Goal: Transaction & Acquisition: Purchase product/service

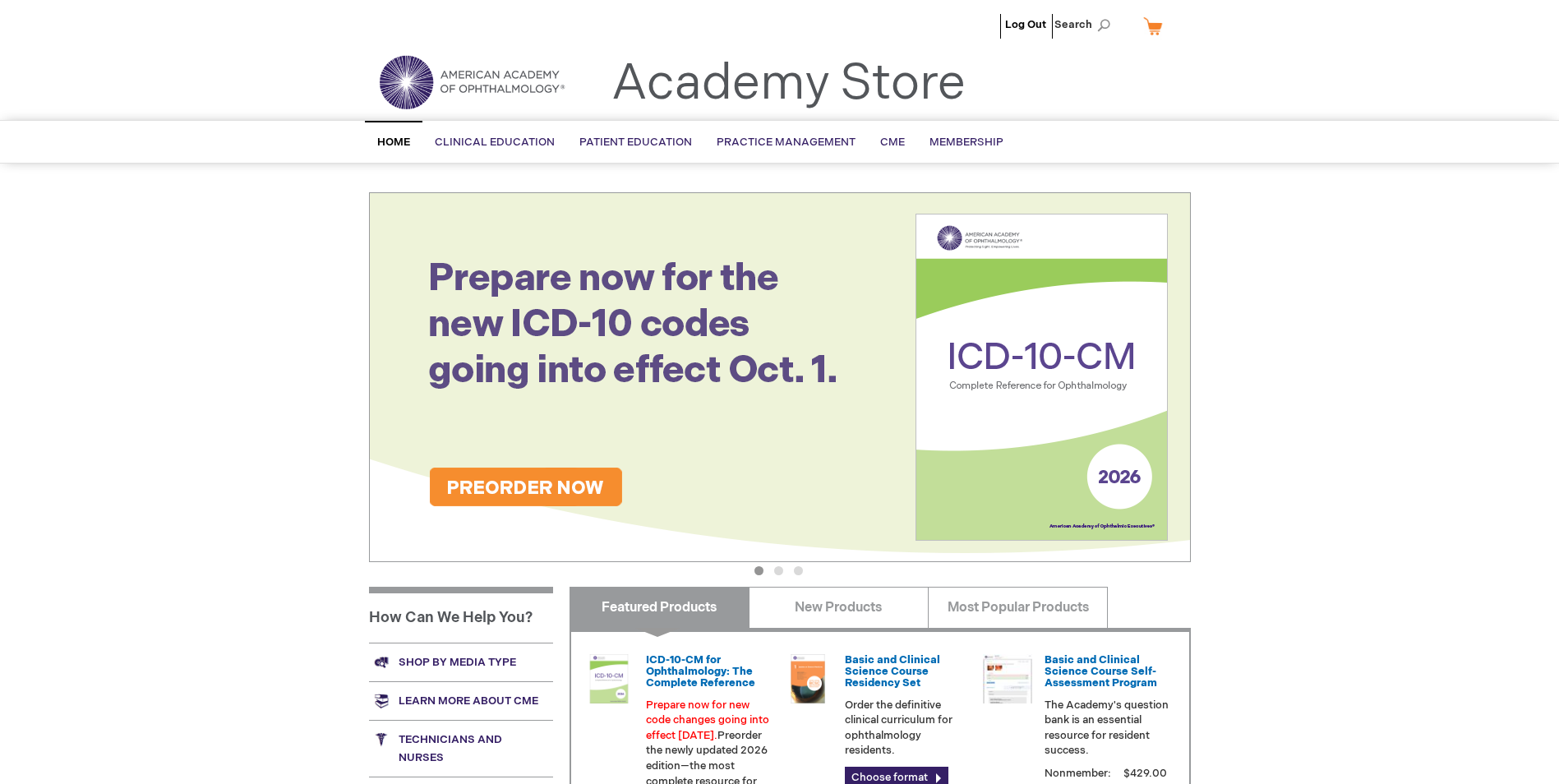
click at [1156, 19] on link "My Cart" at bounding box center [1159, 26] width 40 height 29
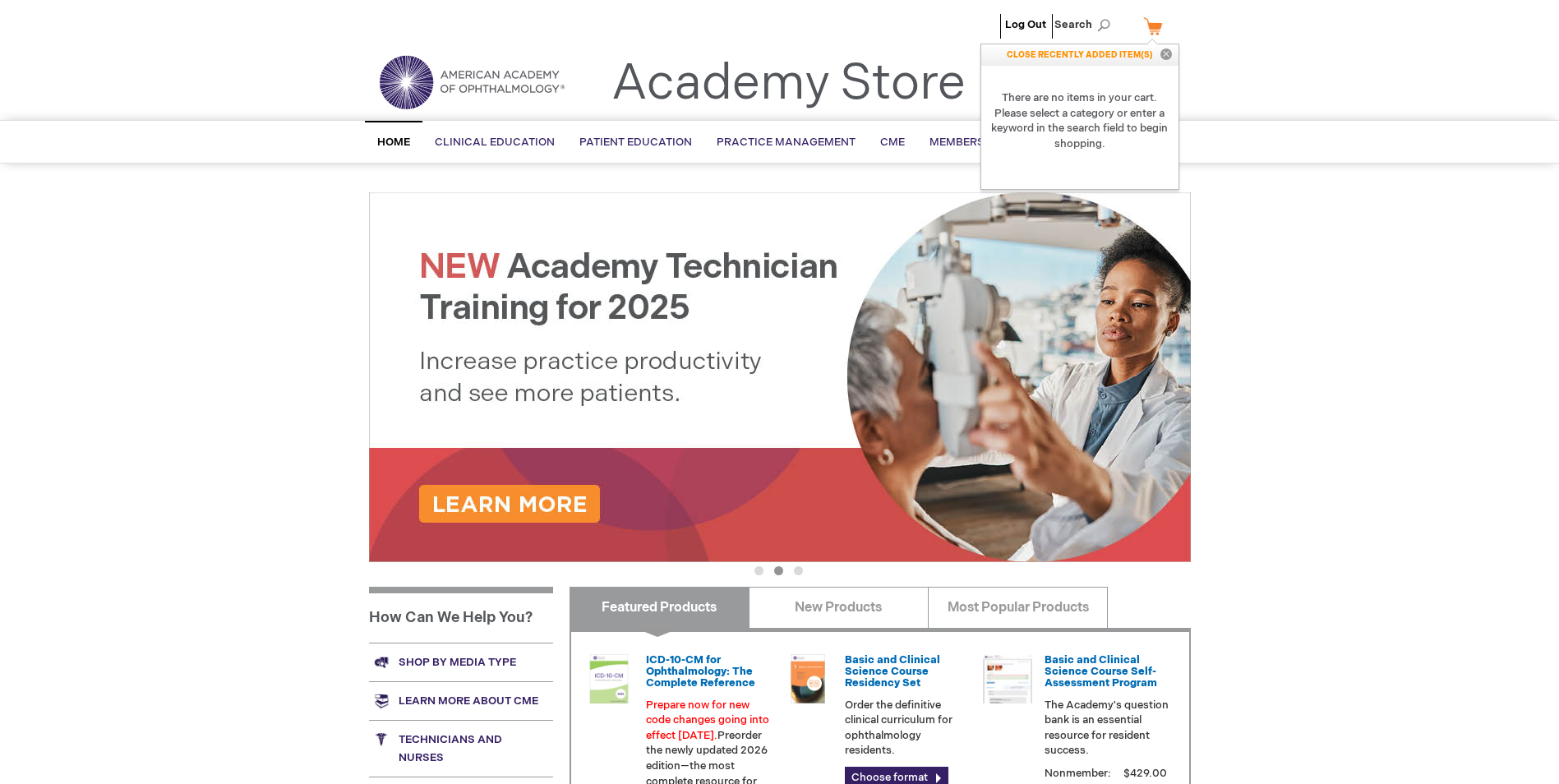
click at [1151, 23] on link "My Cart" at bounding box center [1159, 26] width 40 height 29
click at [1152, 24] on link "My Cart" at bounding box center [1159, 26] width 40 height 29
click at [1316, 77] on header "Log Out Search My Cart CLOSE RECENTLY ADDED ITEM(S) Close There are no items in…" at bounding box center [779, 60] width 1559 height 120
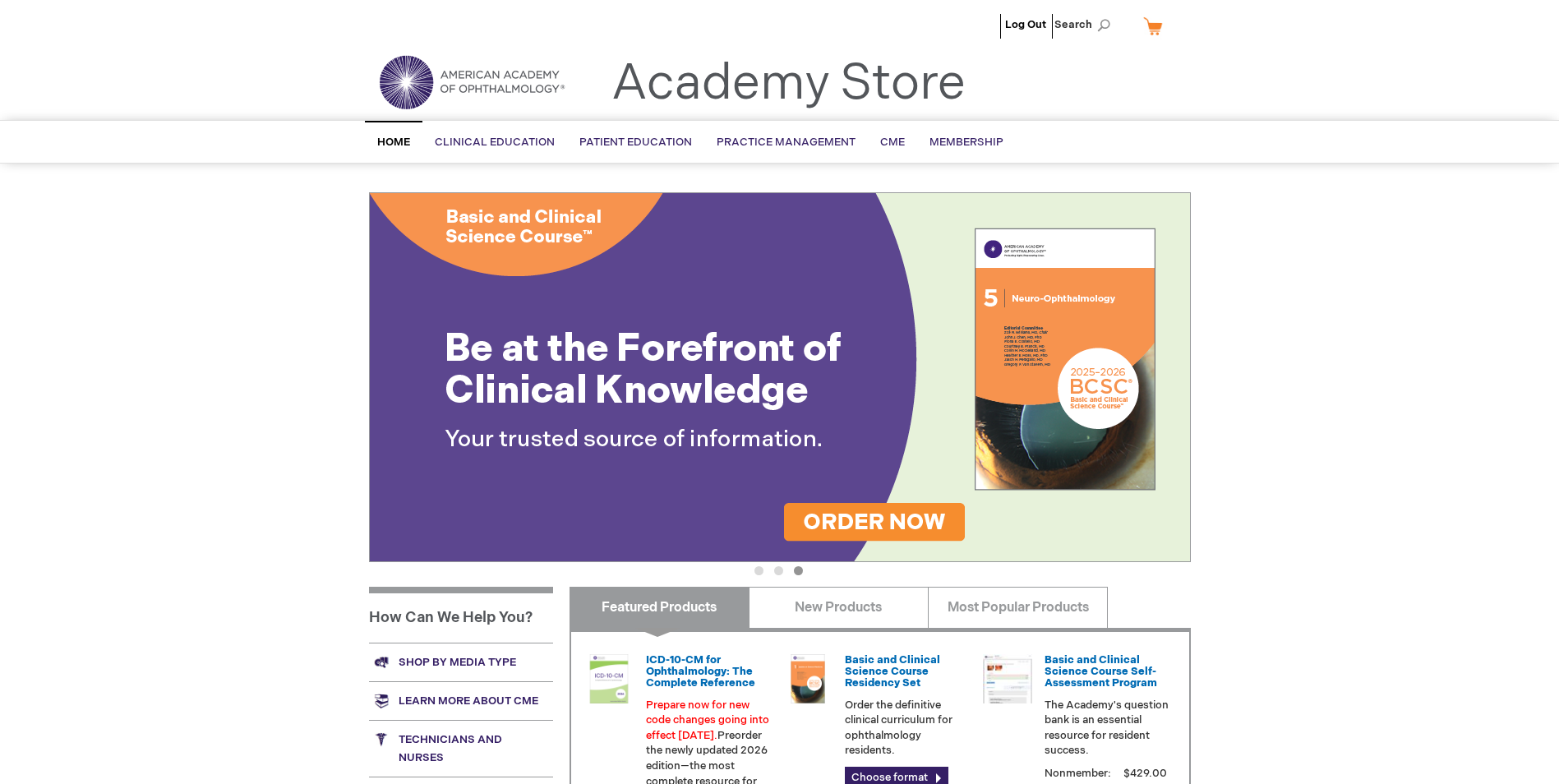
click at [1148, 28] on link "My Cart" at bounding box center [1159, 26] width 40 height 29
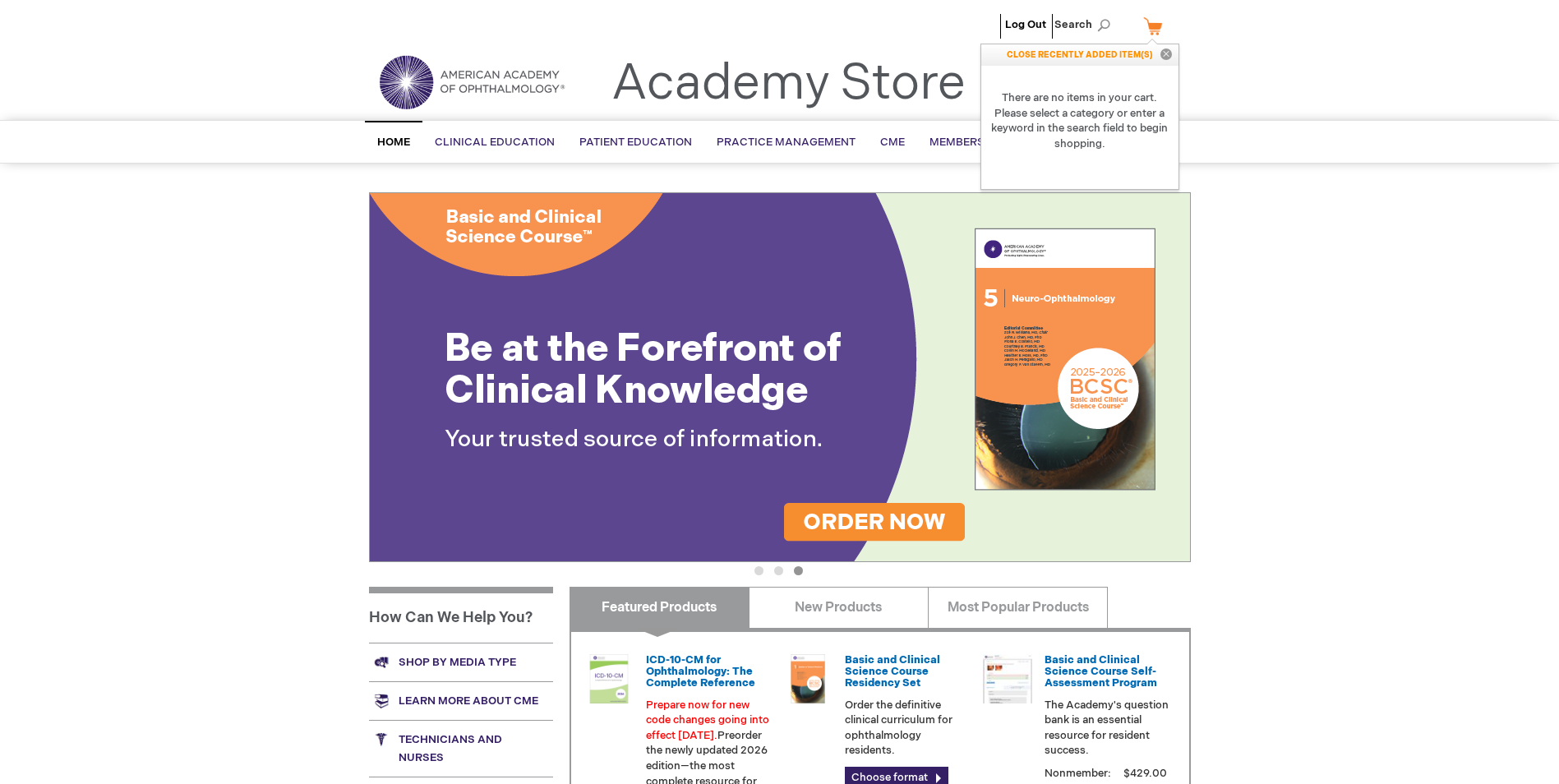
click at [1166, 25] on link "My Cart" at bounding box center [1159, 26] width 40 height 29
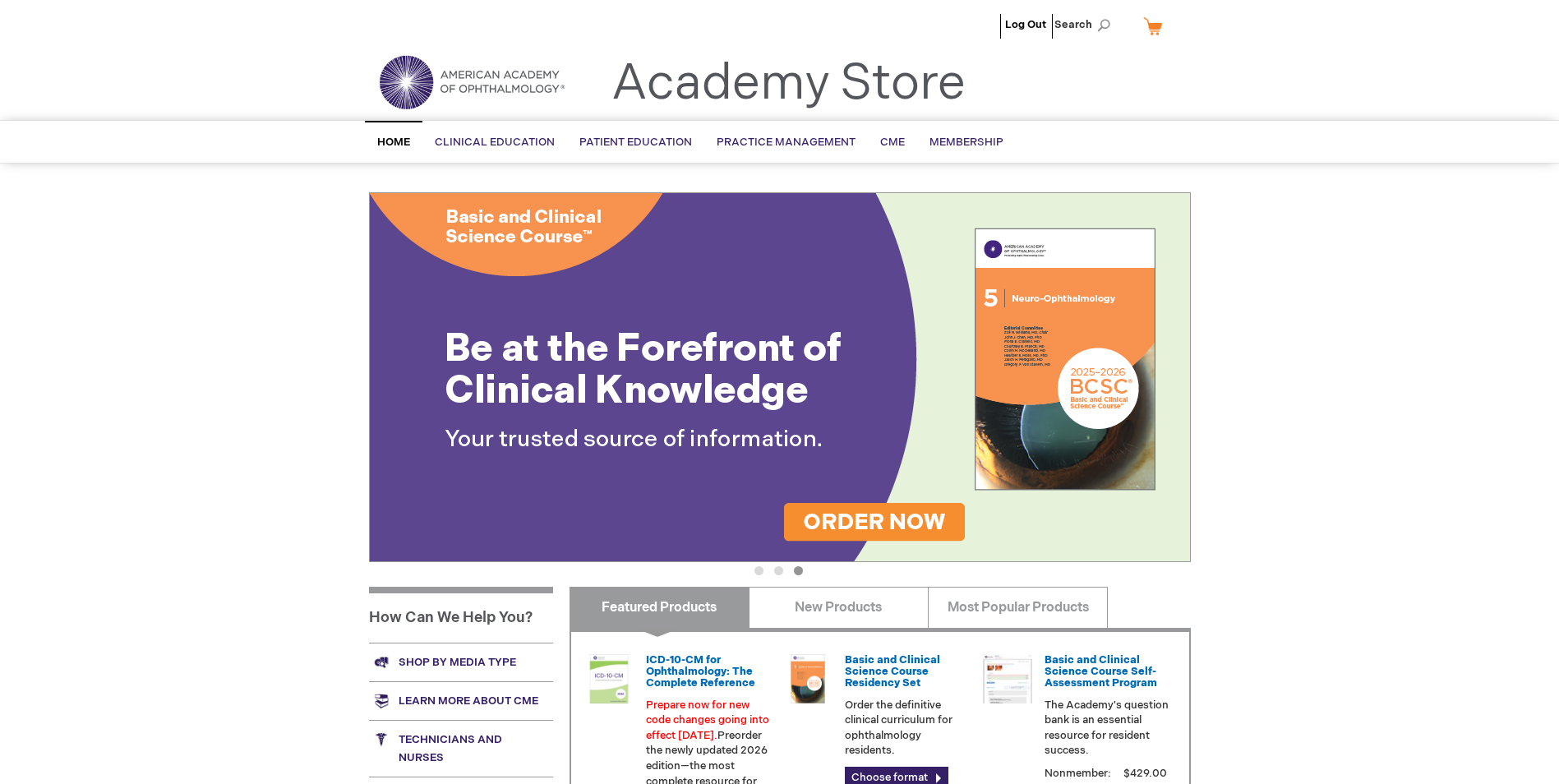
click at [1160, 24] on link "My Cart" at bounding box center [1159, 26] width 40 height 29
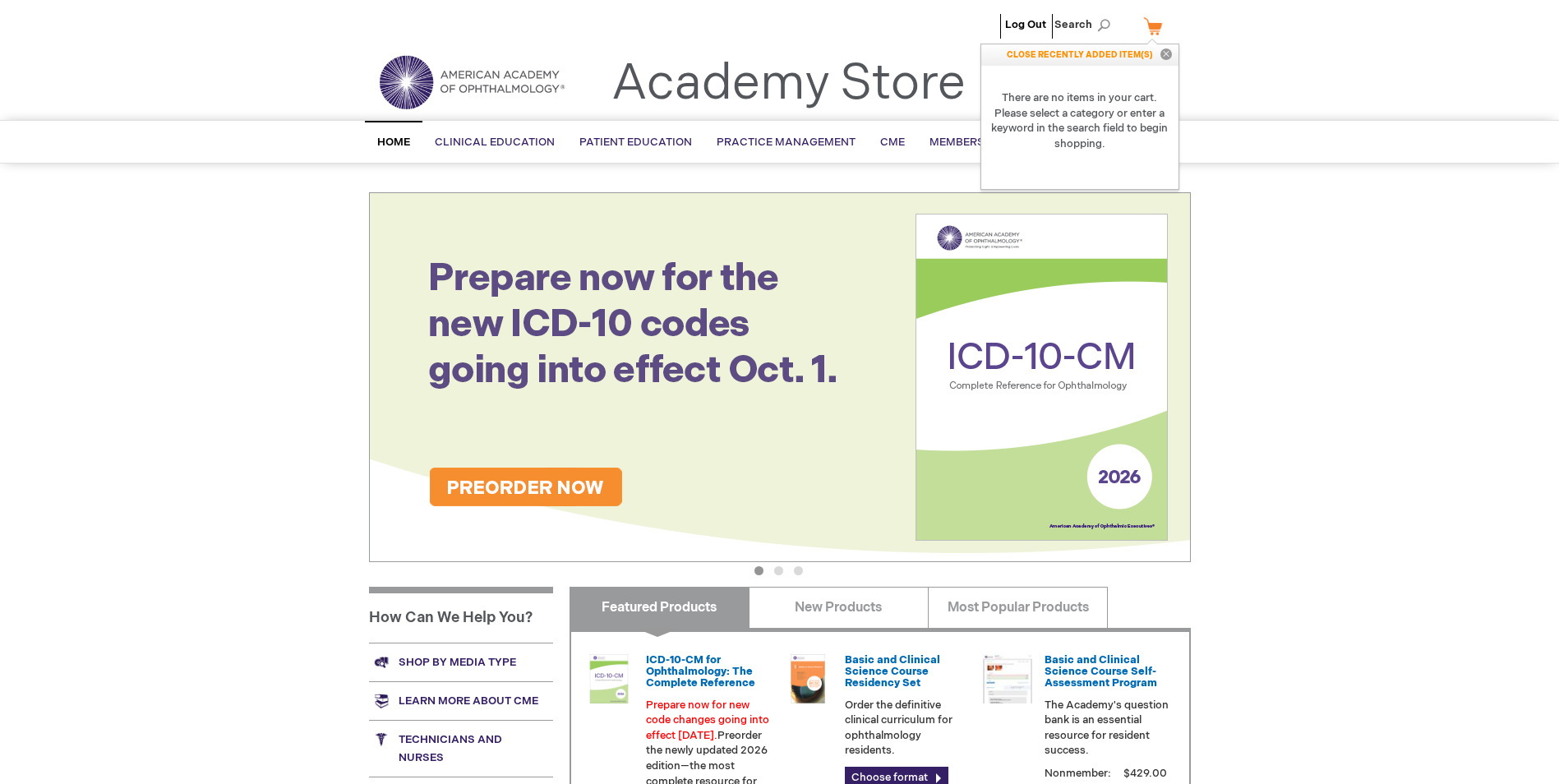
click at [1073, 54] on p "CLOSE RECENTLY ADDED ITEM(S) Close" at bounding box center [1080, 55] width 197 height 21
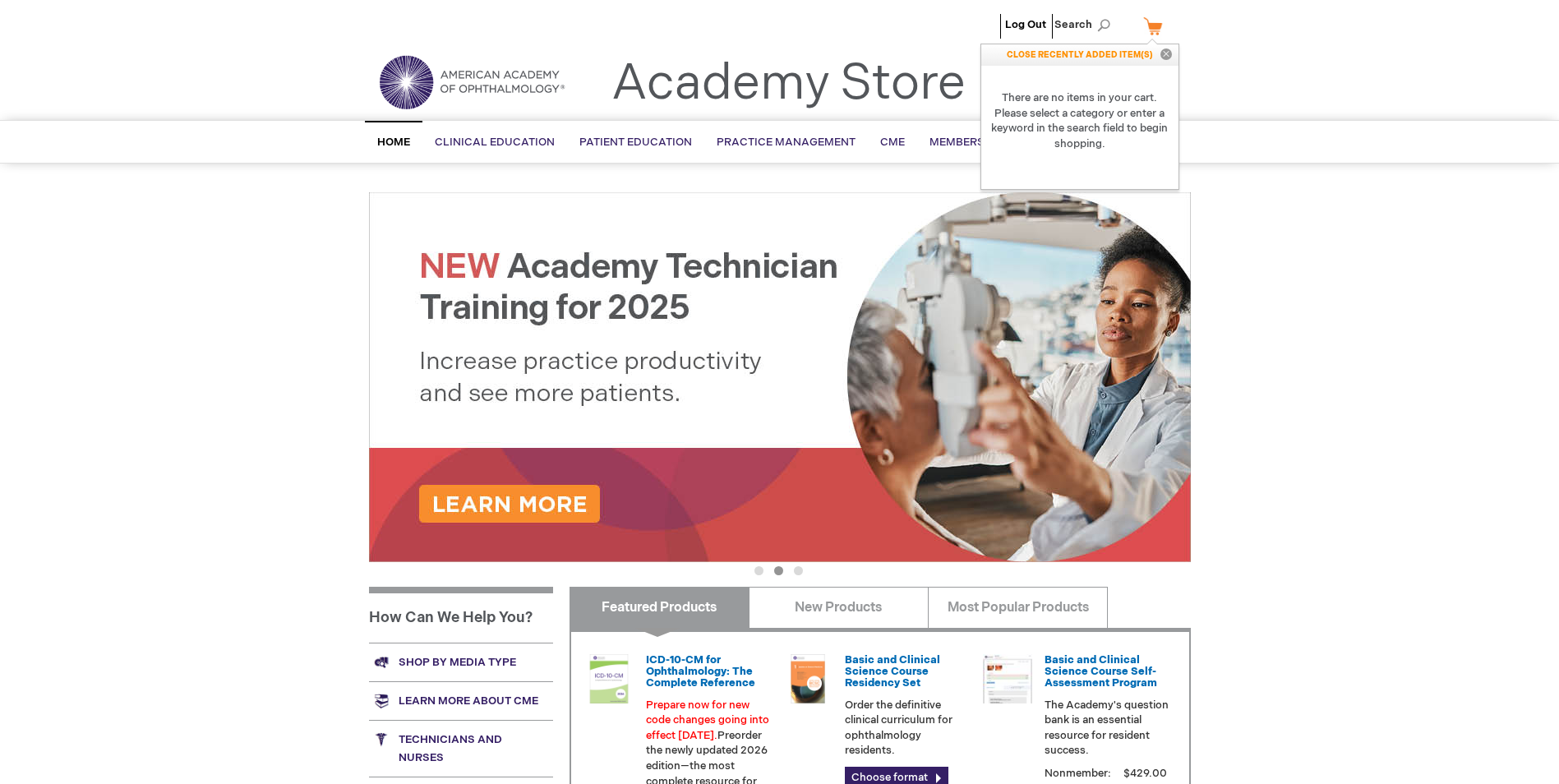
click at [1277, 55] on div "Log Out Search My Cart CLOSE RECENTLY ADDED ITEM(S) Close There are no items in…" at bounding box center [779, 28] width 1559 height 57
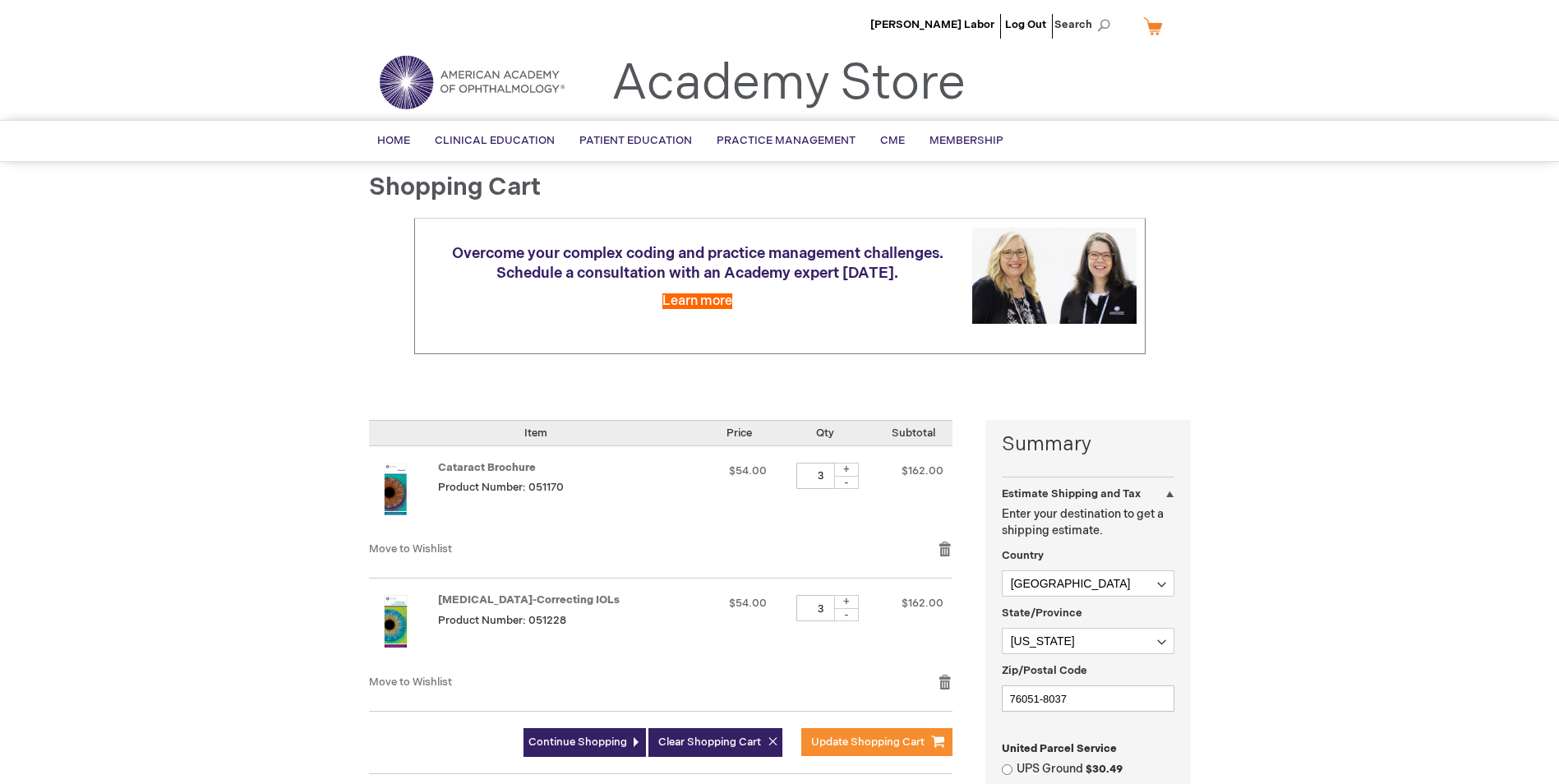
select select "US"
select select "57"
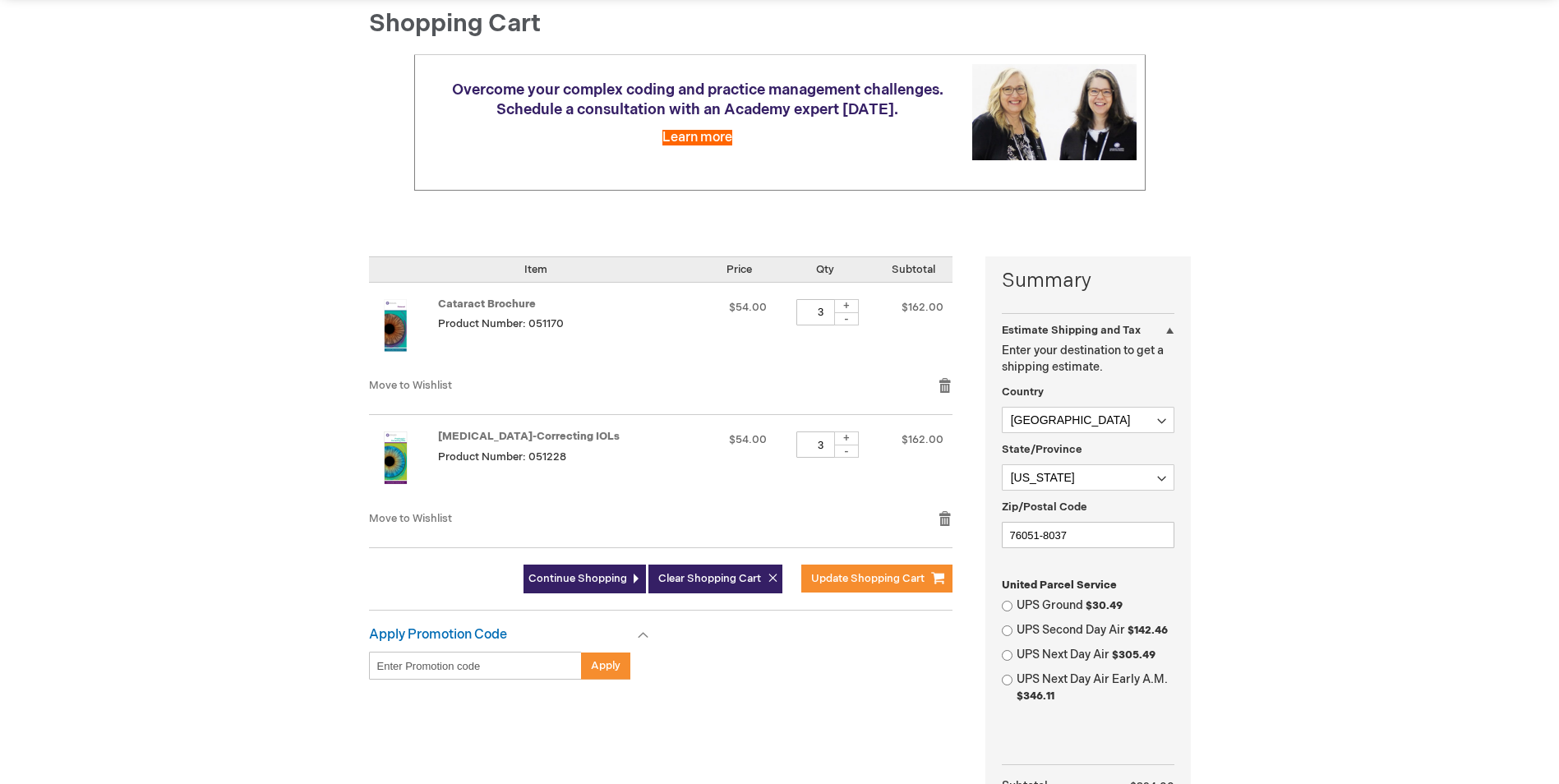
scroll to position [165, 0]
click at [879, 577] on span "Update Shopping Cart" at bounding box center [868, 577] width 114 height 13
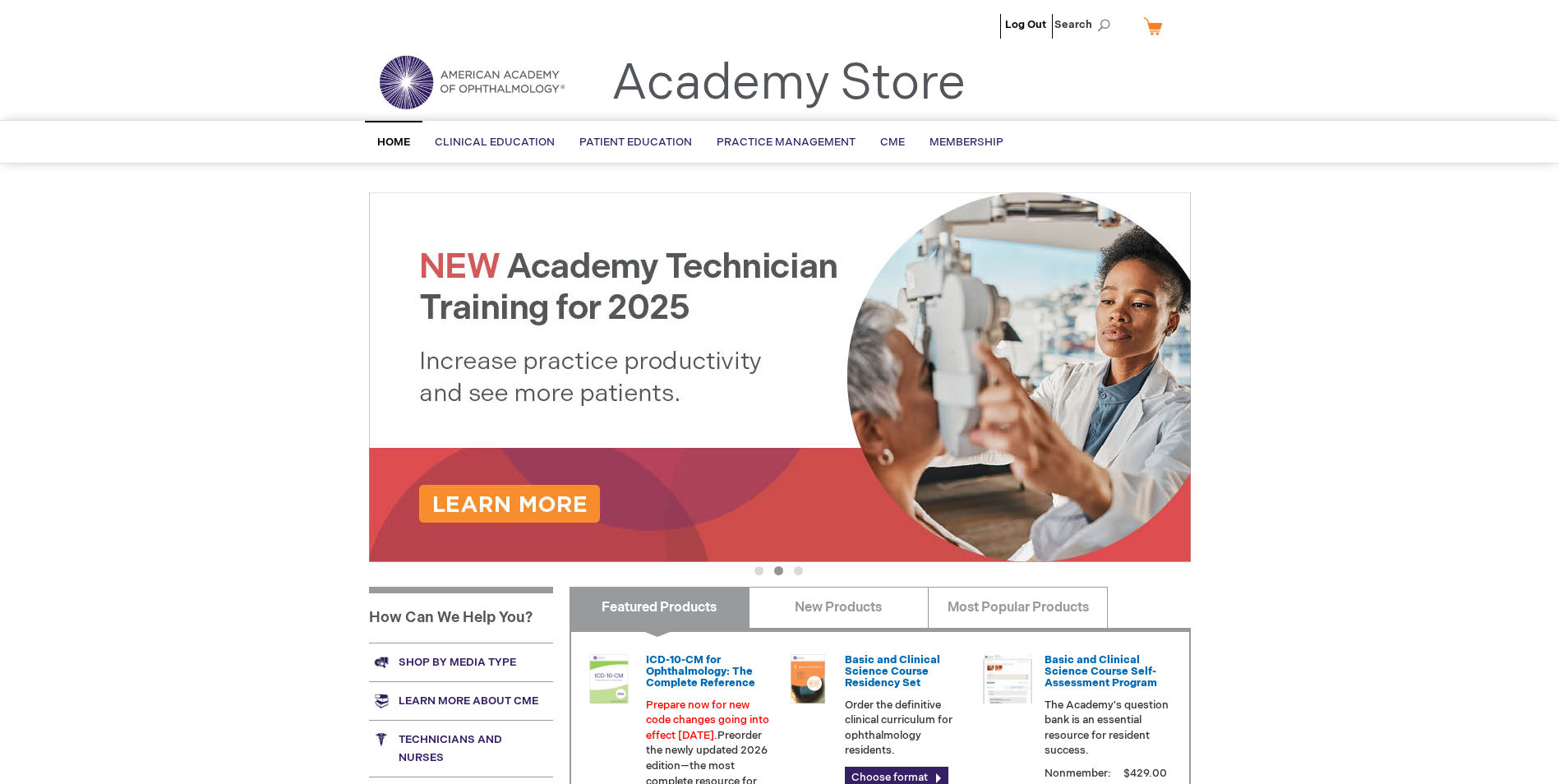
click at [1158, 26] on link "My Cart" at bounding box center [1159, 26] width 40 height 29
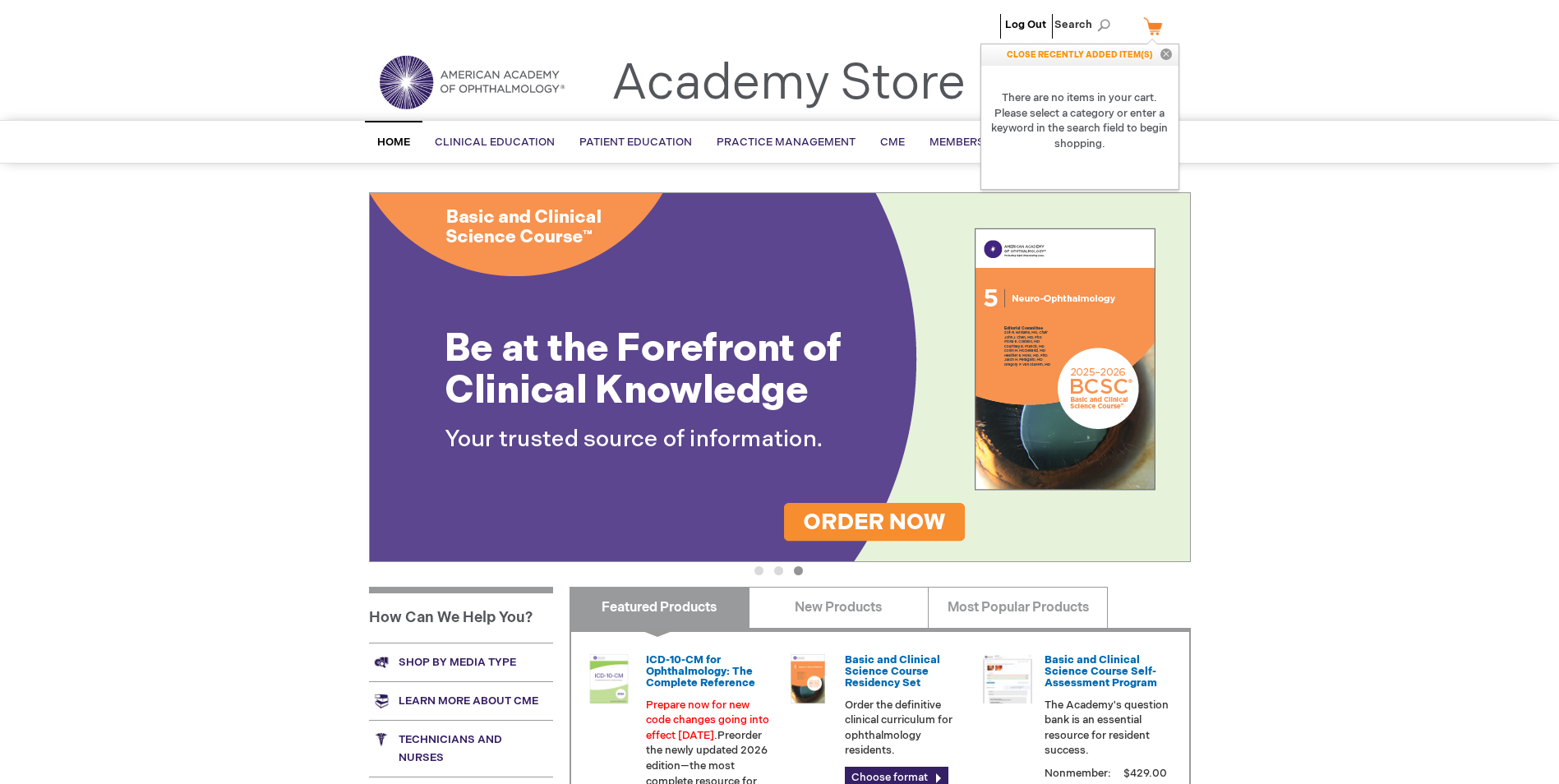
click at [1158, 25] on link "My Cart" at bounding box center [1159, 26] width 40 height 29
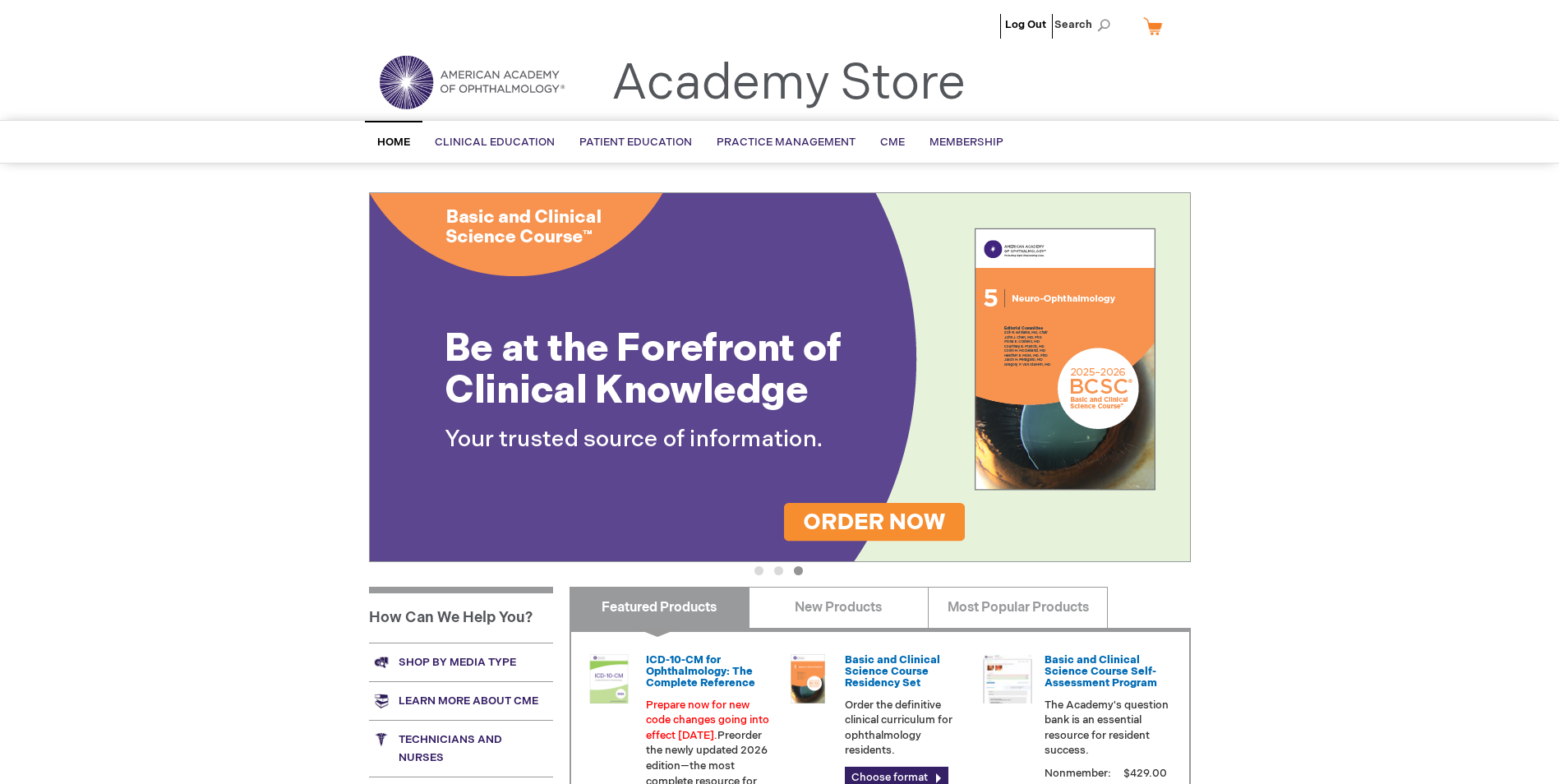
click at [1150, 25] on link "My Cart" at bounding box center [1159, 26] width 40 height 29
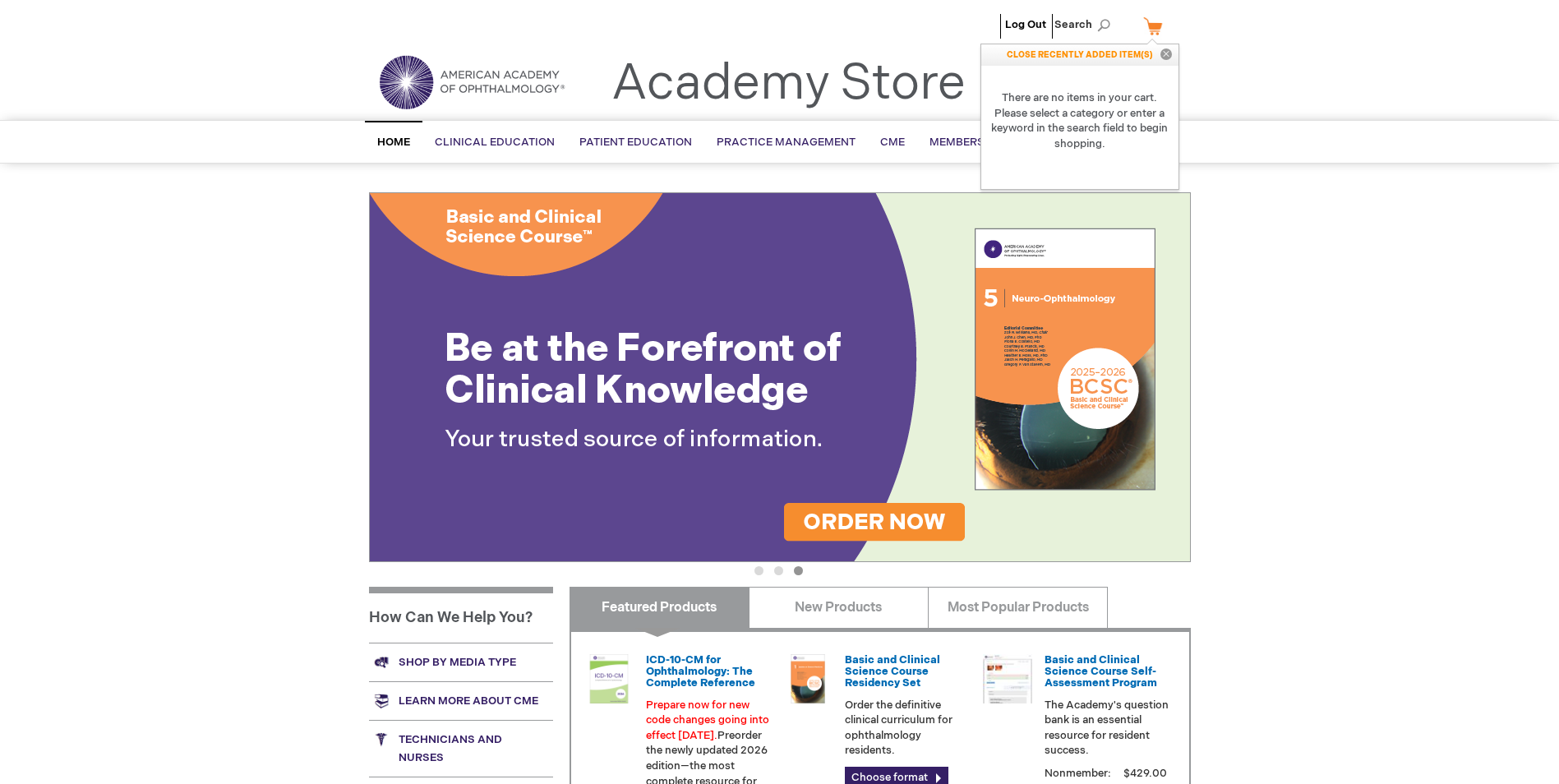
click at [1150, 24] on link "My Cart" at bounding box center [1159, 26] width 40 height 29
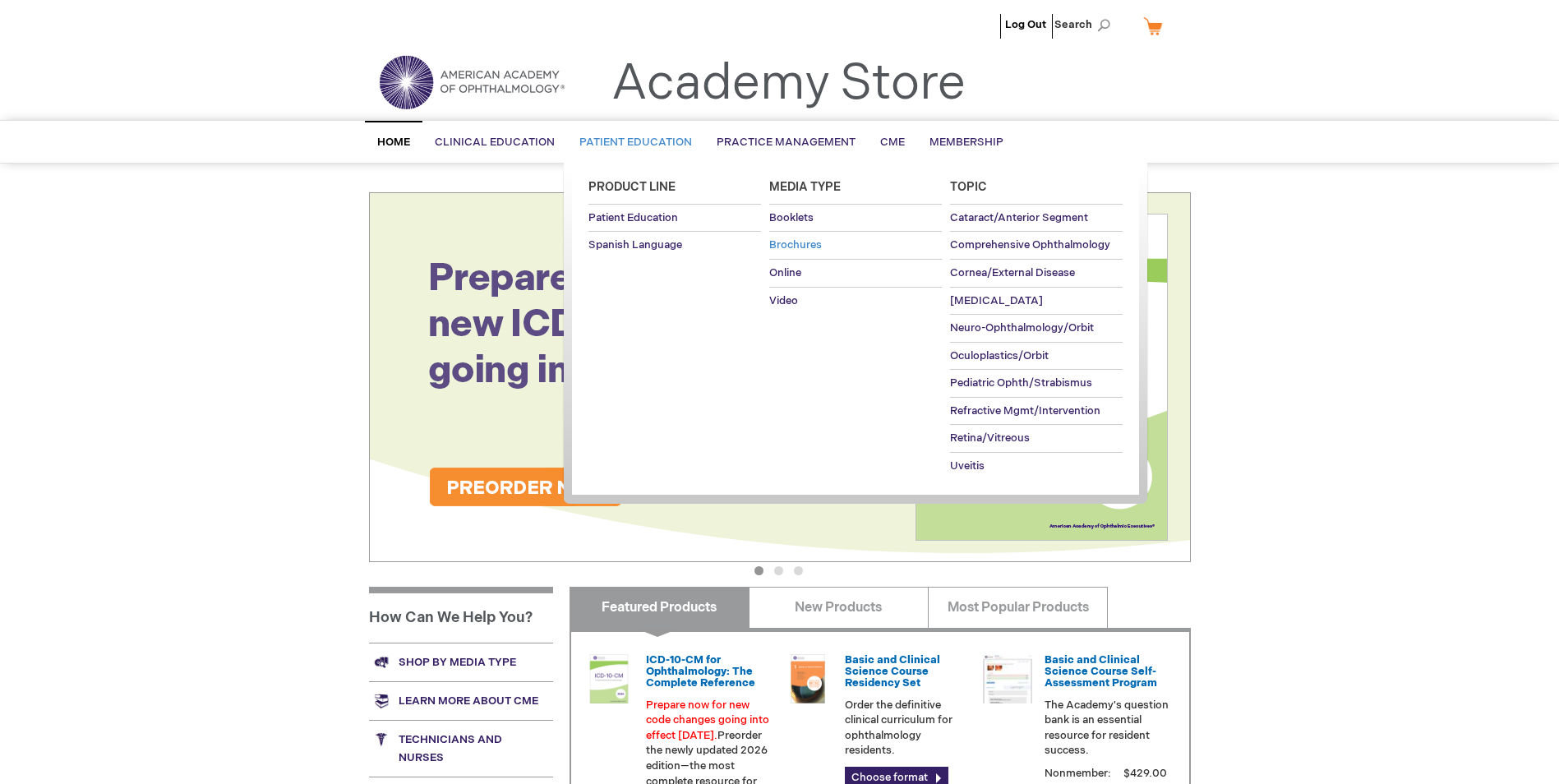
click at [782, 245] on span "Brochures" at bounding box center [796, 245] width 53 height 13
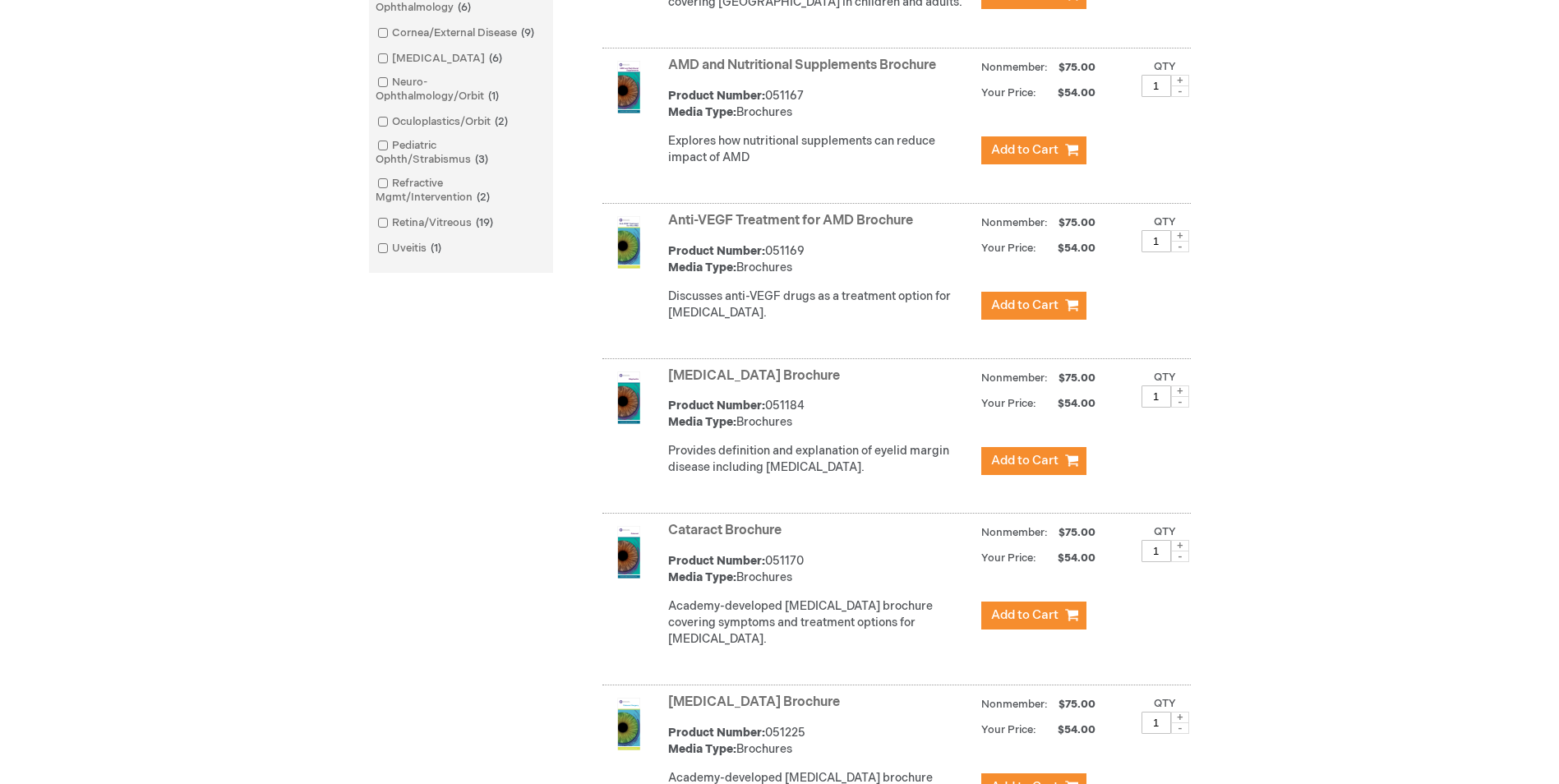
scroll to position [657, 0]
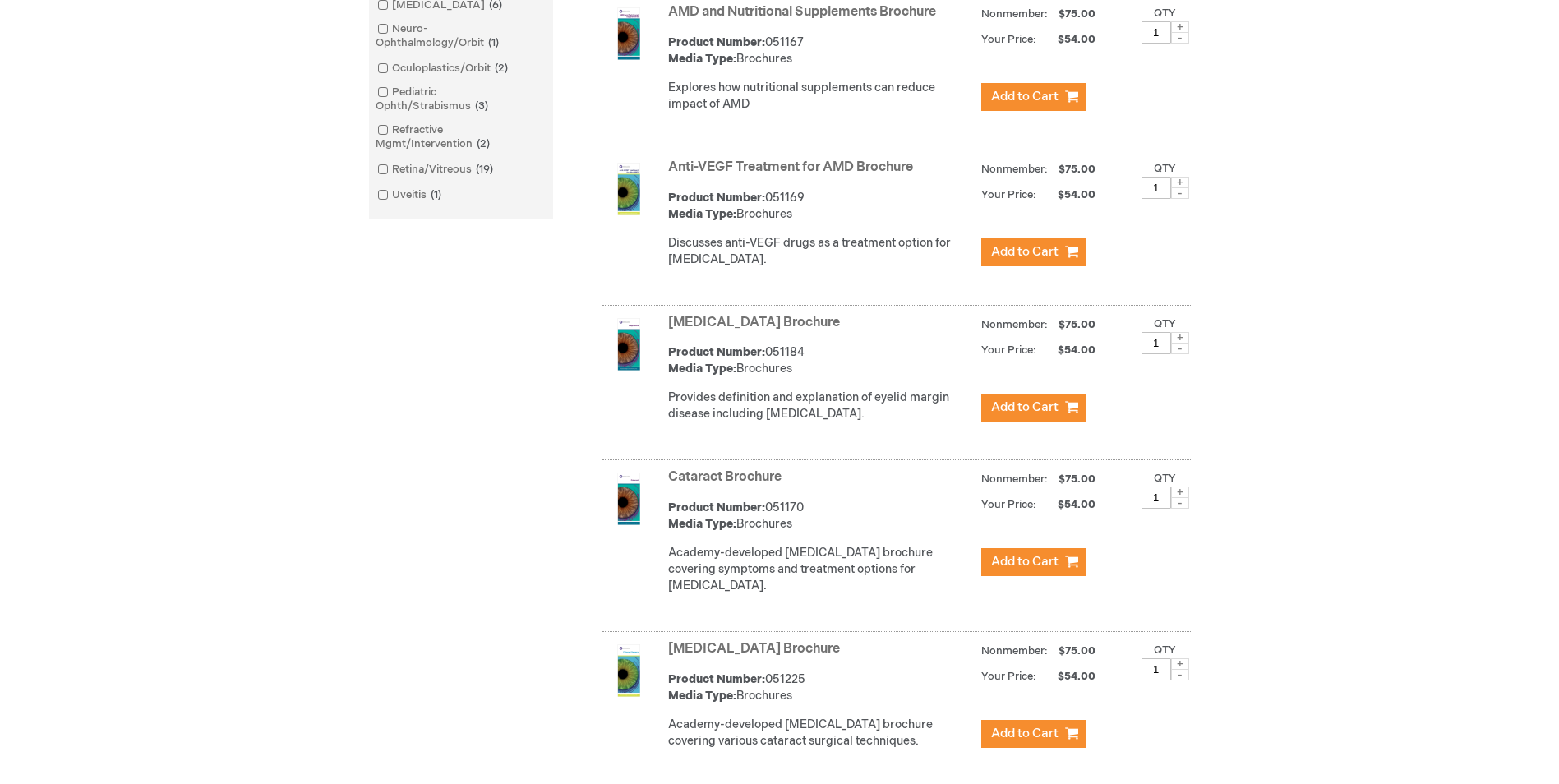
click at [1178, 498] on span at bounding box center [1180, 492] width 18 height 11
type input "3"
click at [1023, 569] on span "Add to Cart" at bounding box center [1025, 561] width 68 height 16
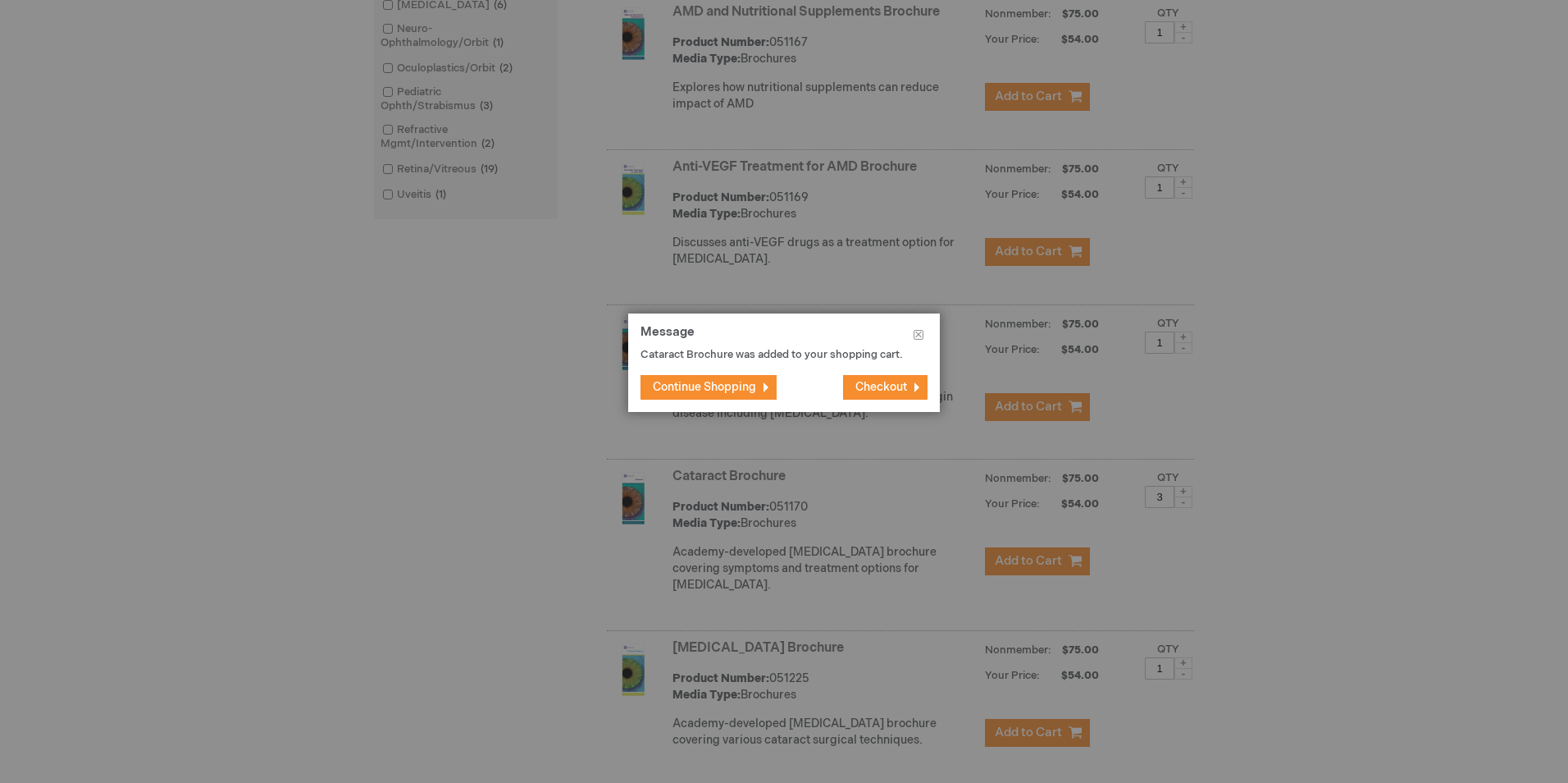
click at [724, 381] on span "Continue Shopping" at bounding box center [705, 387] width 104 height 14
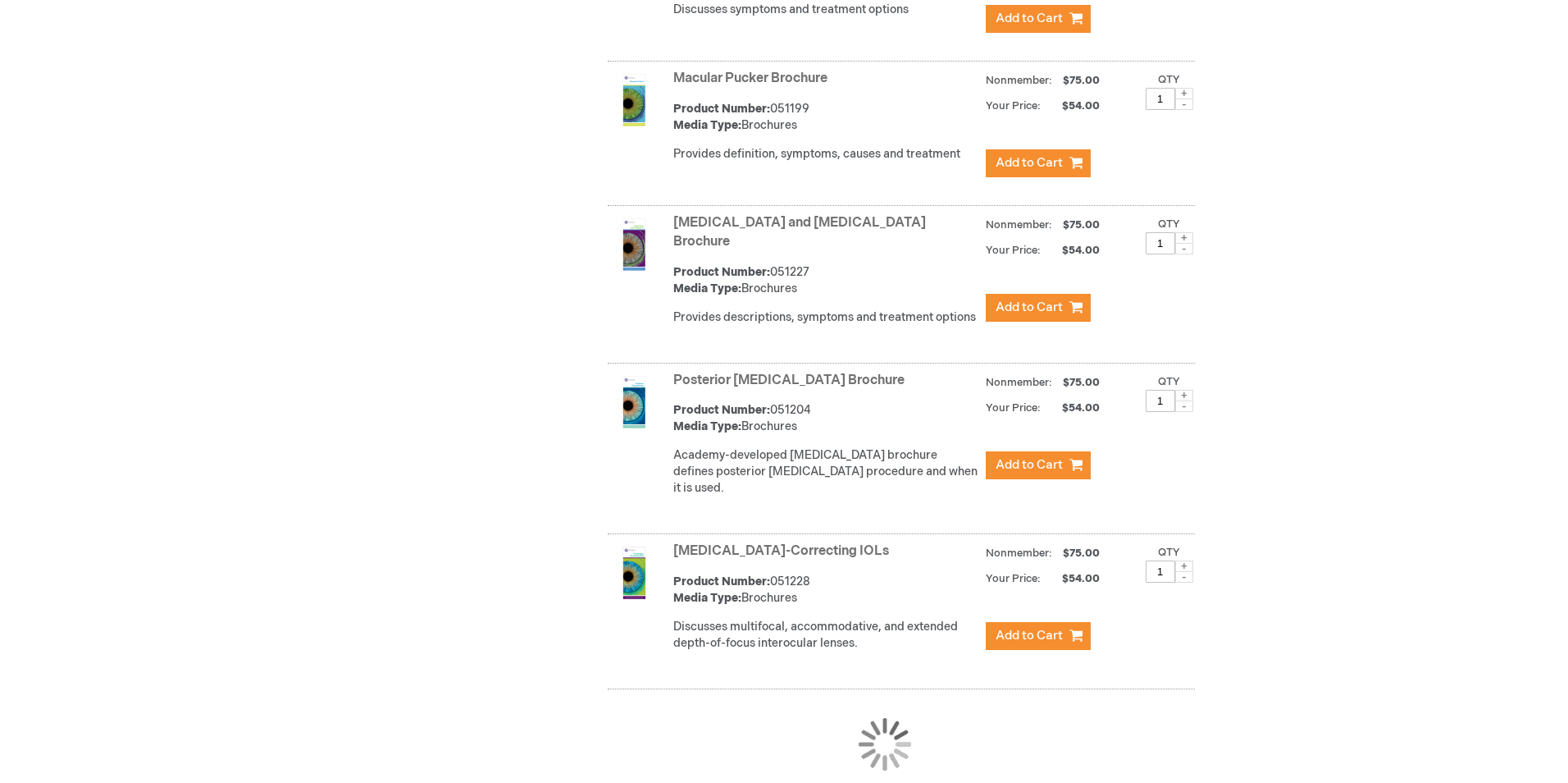
scroll to position [4349, 0]
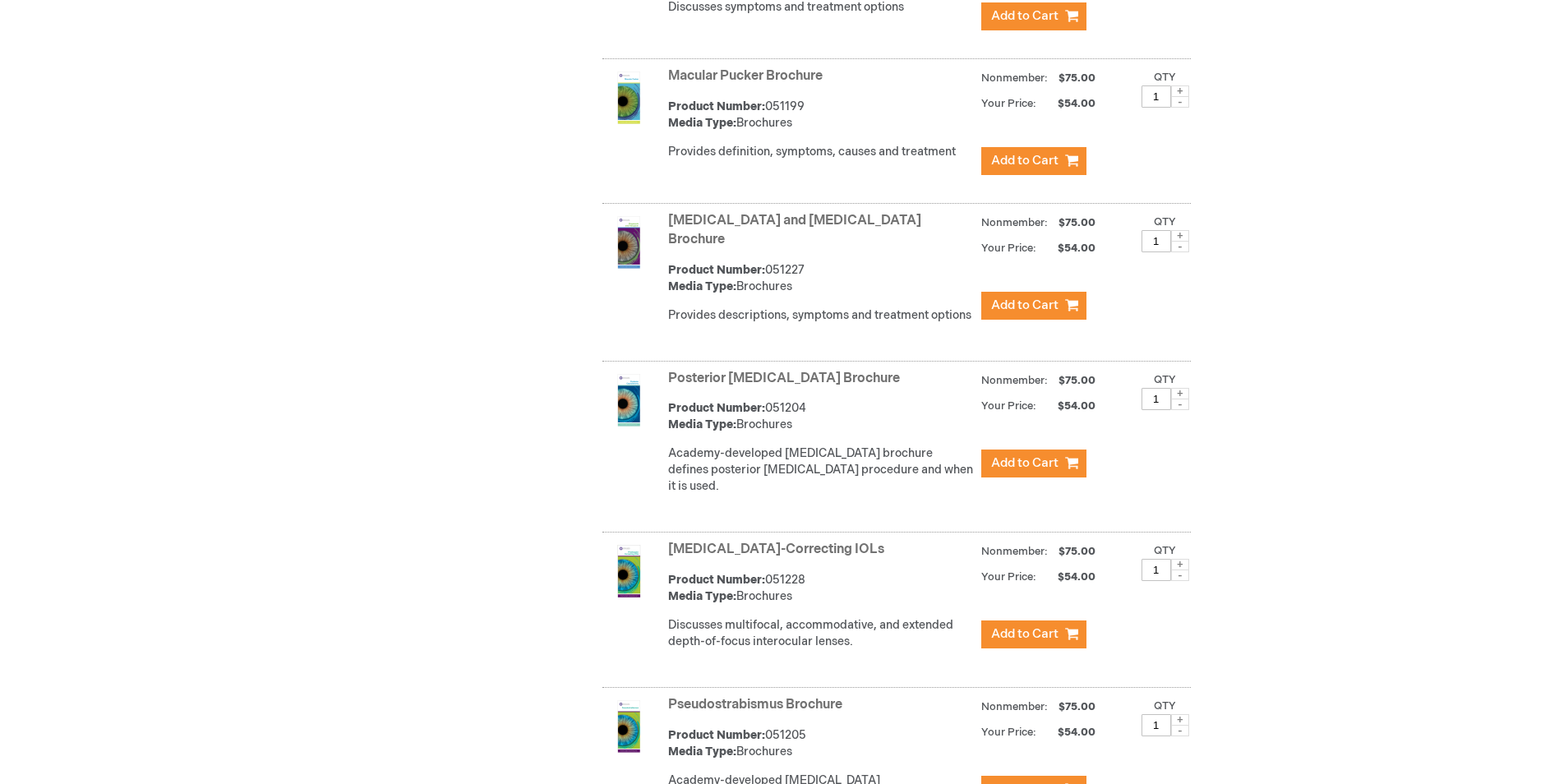
click at [1176, 559] on span at bounding box center [1180, 564] width 18 height 11
type input "3"
click at [1030, 626] on span "Add to Cart" at bounding box center [1025, 634] width 68 height 16
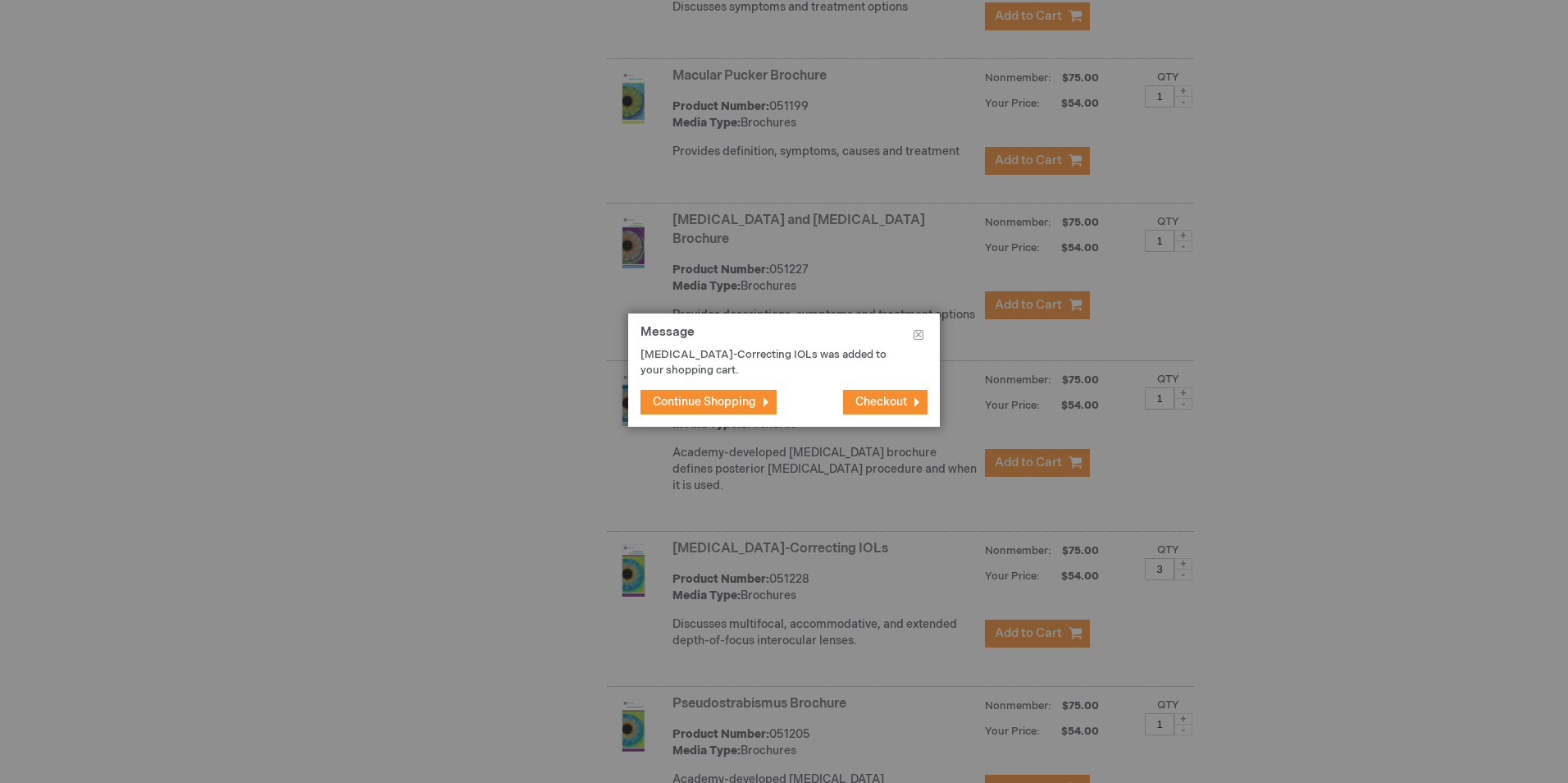
click at [888, 401] on span "Checkout" at bounding box center [881, 402] width 52 height 14
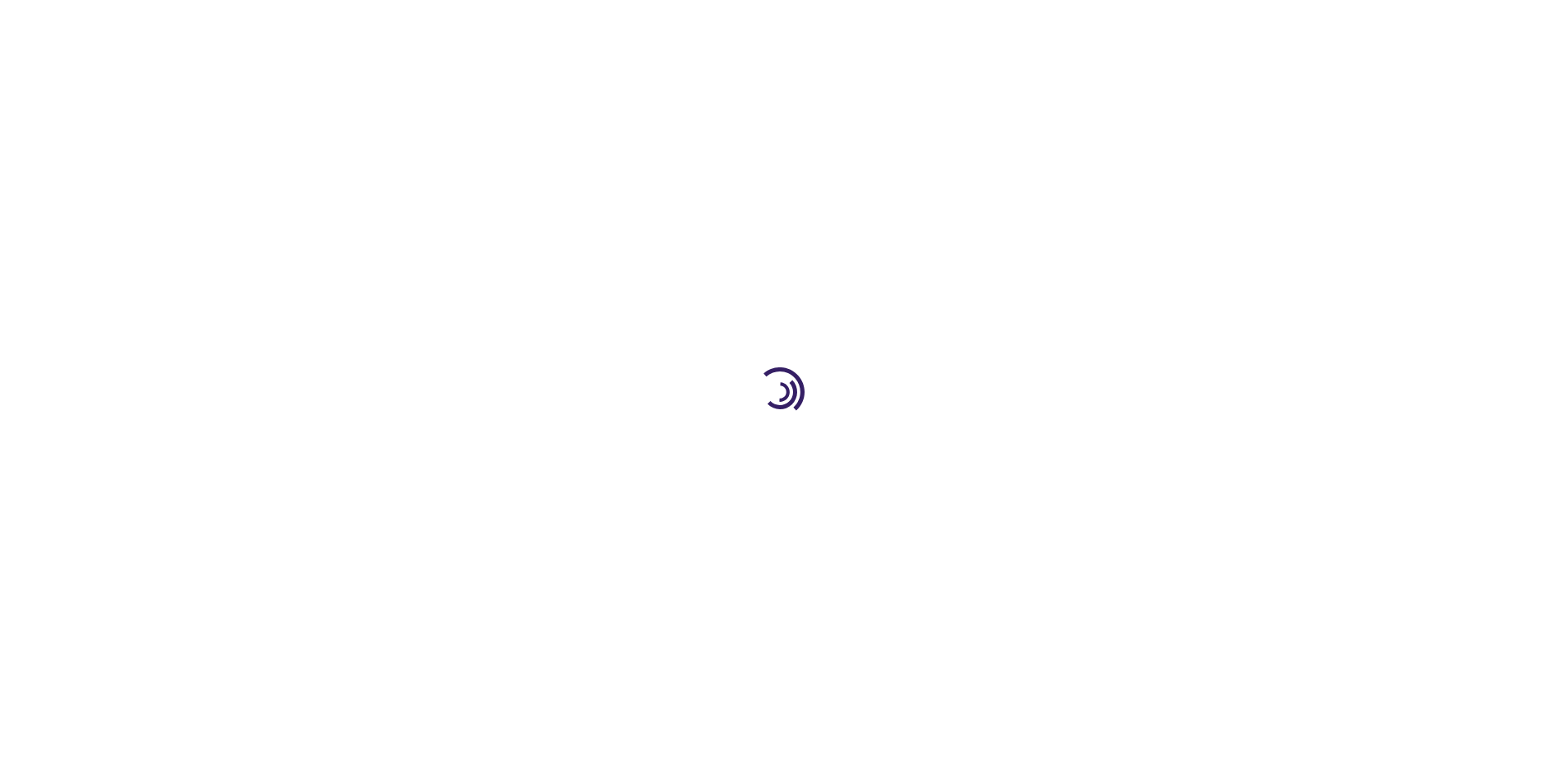
select select "US"
select select "57"
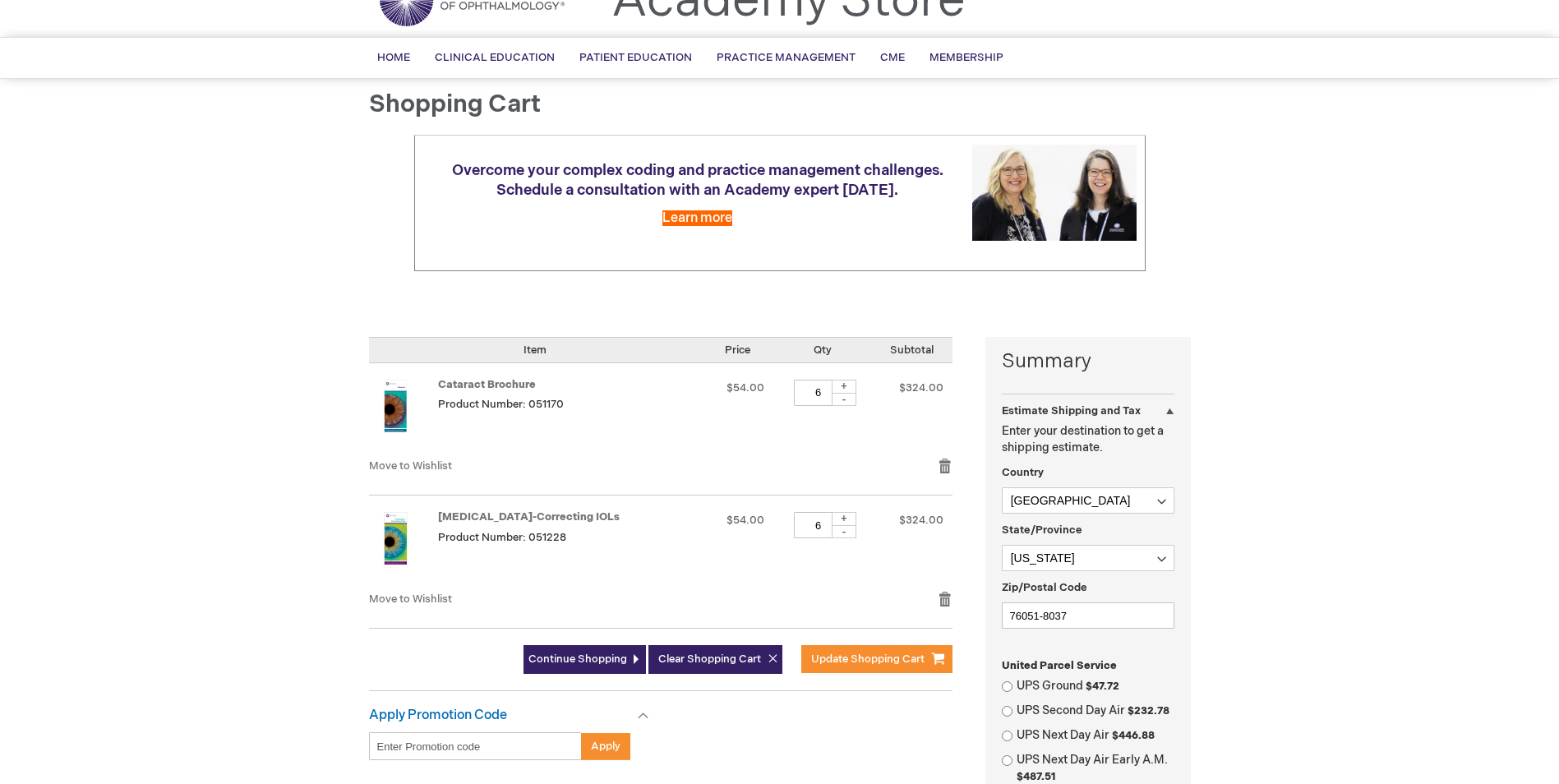
scroll to position [82, 0]
click at [832, 403] on div "-" at bounding box center [844, 399] width 25 height 13
click at [839, 403] on div "-" at bounding box center [844, 399] width 25 height 13
click at [838, 401] on div "-" at bounding box center [844, 399] width 25 height 13
type input "3"
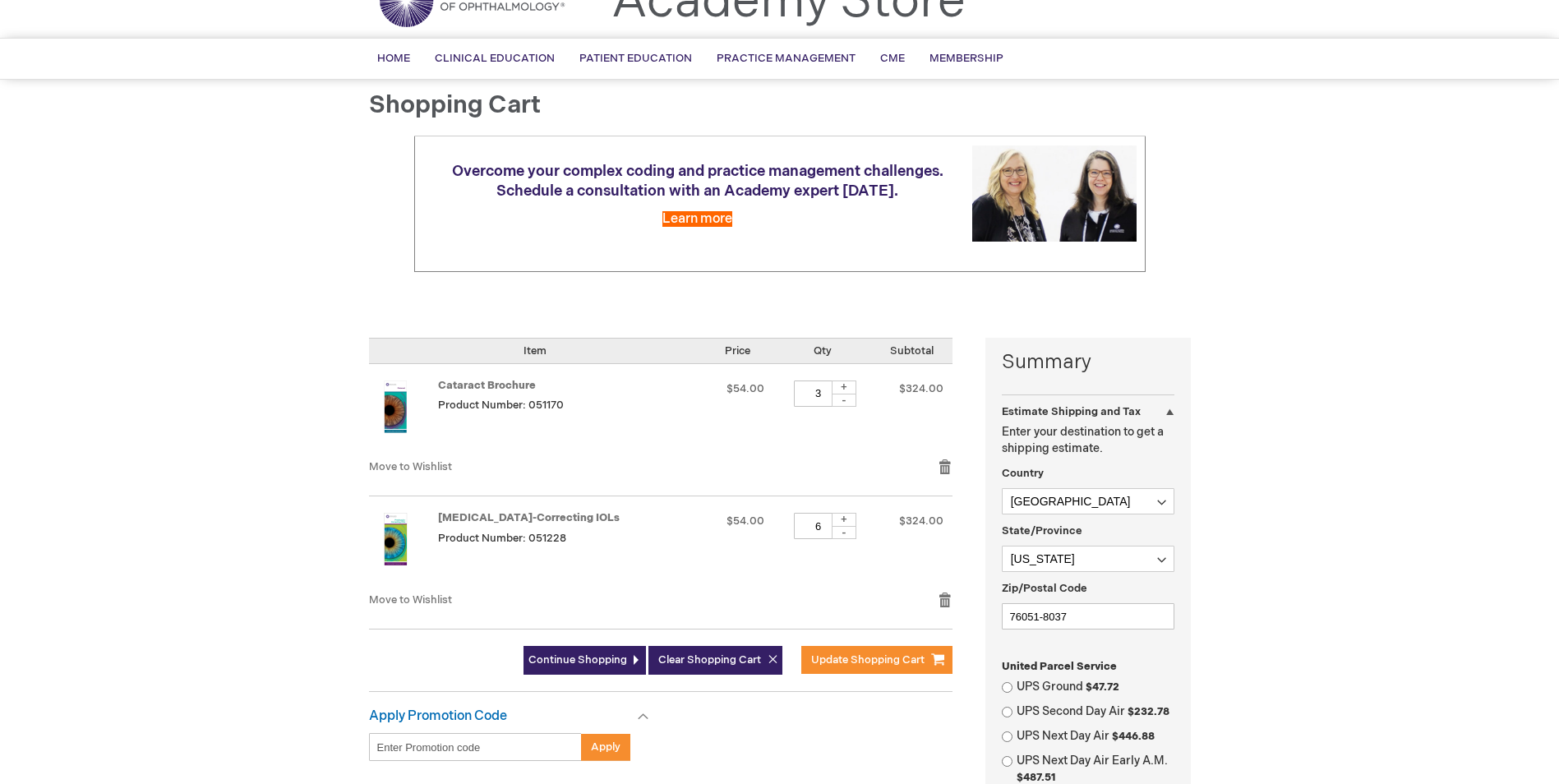
click at [832, 531] on div "-" at bounding box center [844, 532] width 25 height 13
click at [834, 531] on div "-" at bounding box center [844, 532] width 25 height 13
type input "3"
click at [879, 668] on button "Update Shopping Cart" at bounding box center [877, 660] width 151 height 28
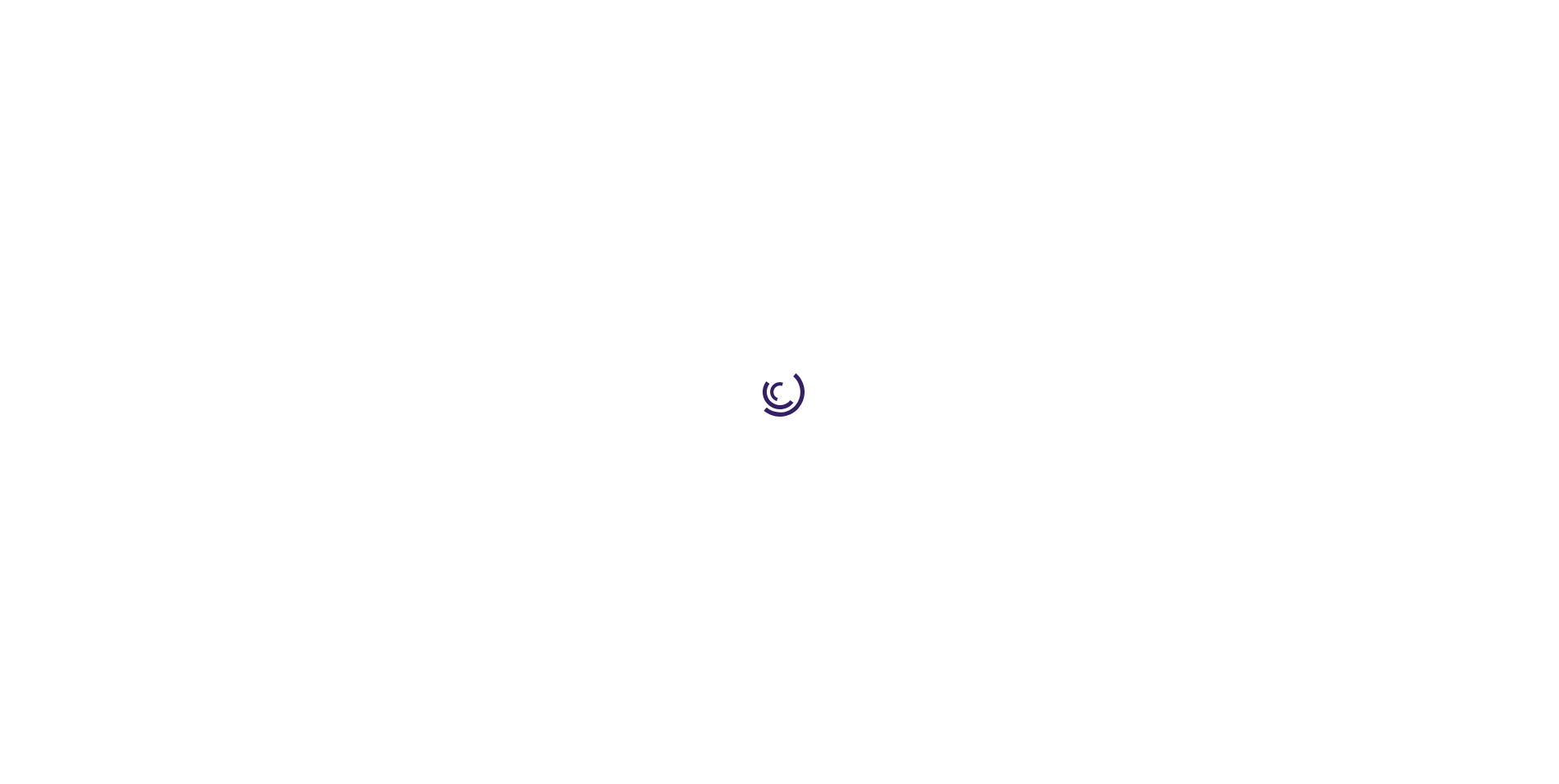
select select "US"
select select "57"
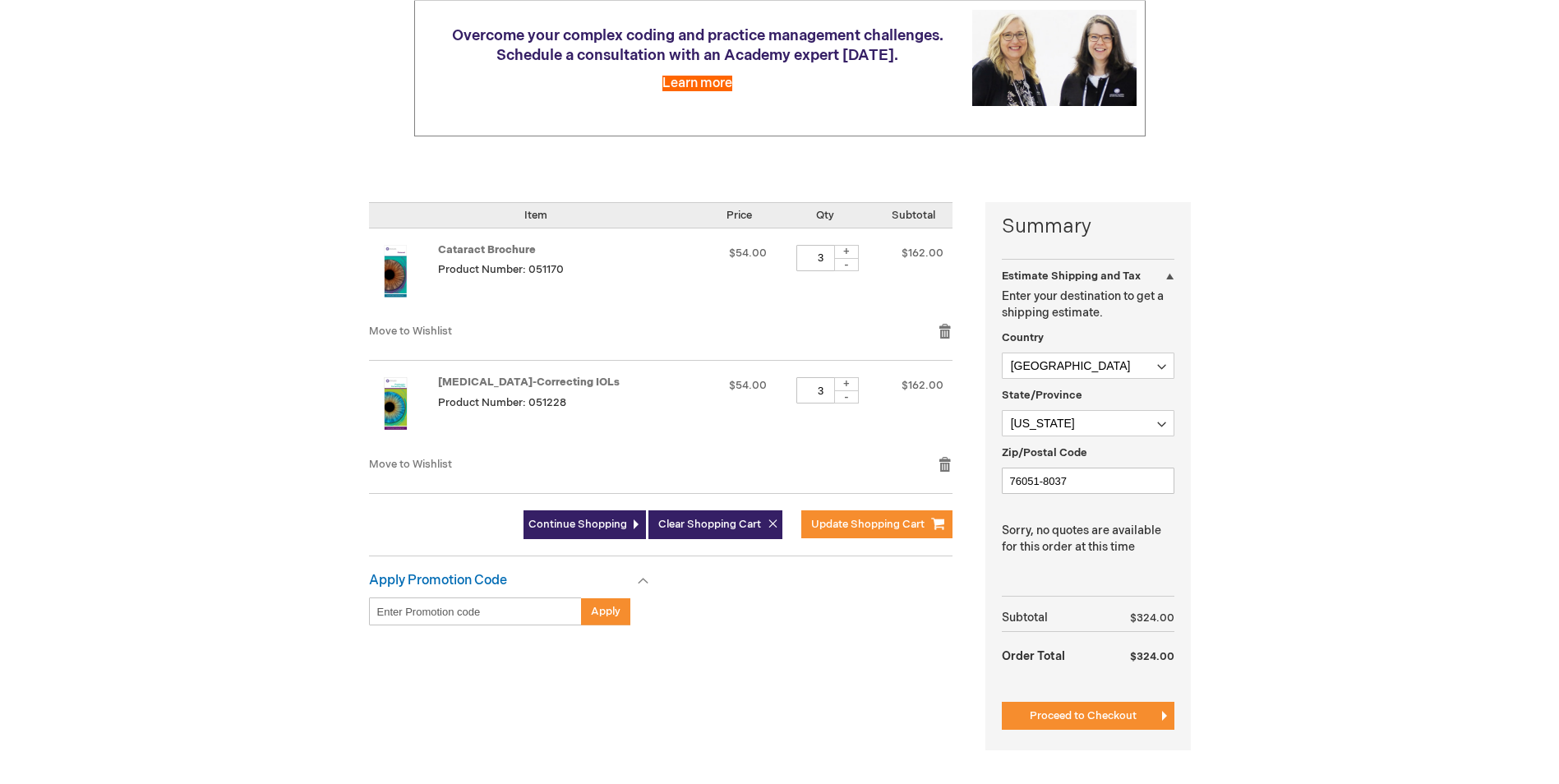
scroll to position [246, 0]
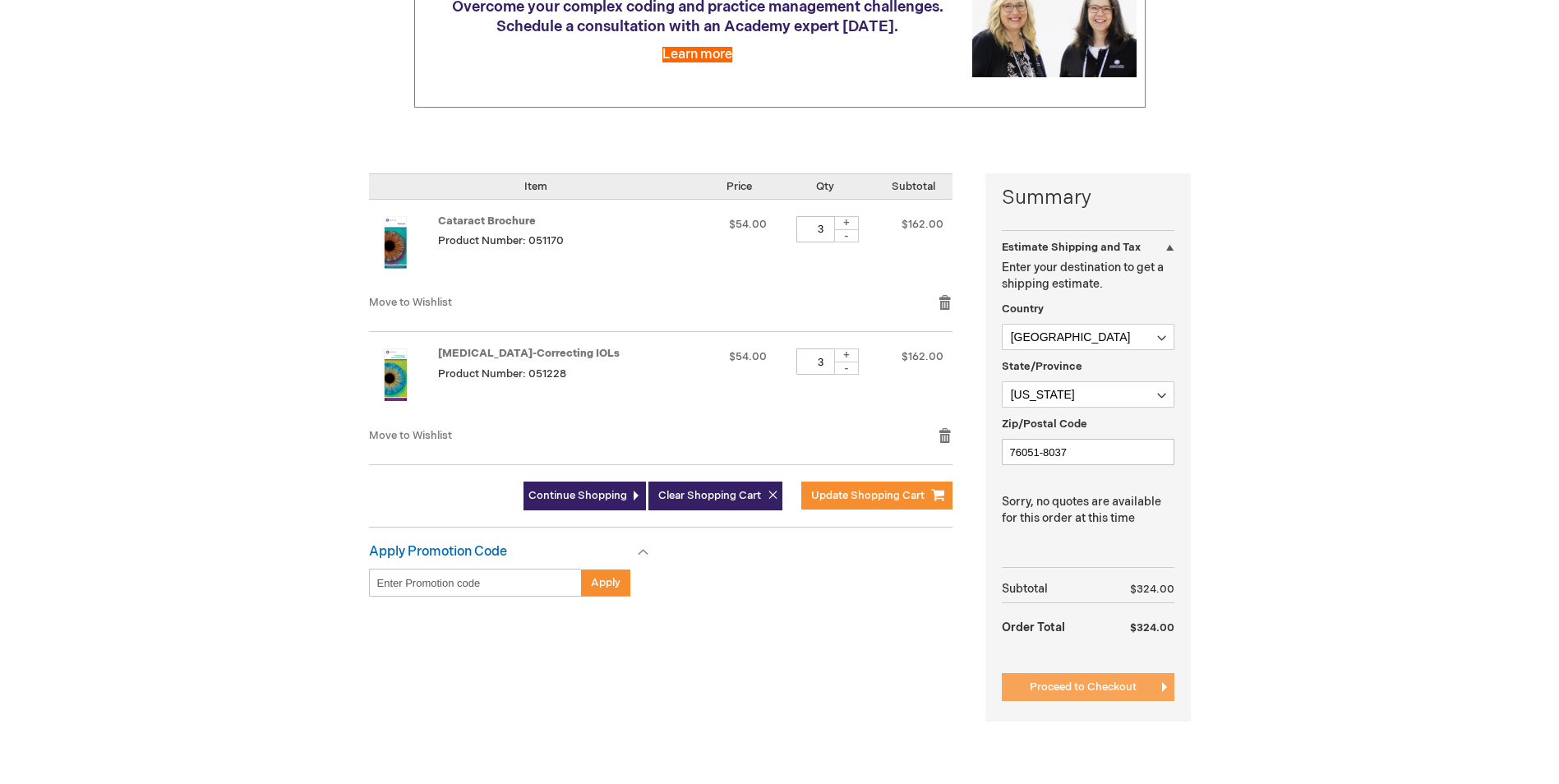
click at [1081, 687] on span "Proceed to Checkout" at bounding box center [1083, 686] width 107 height 13
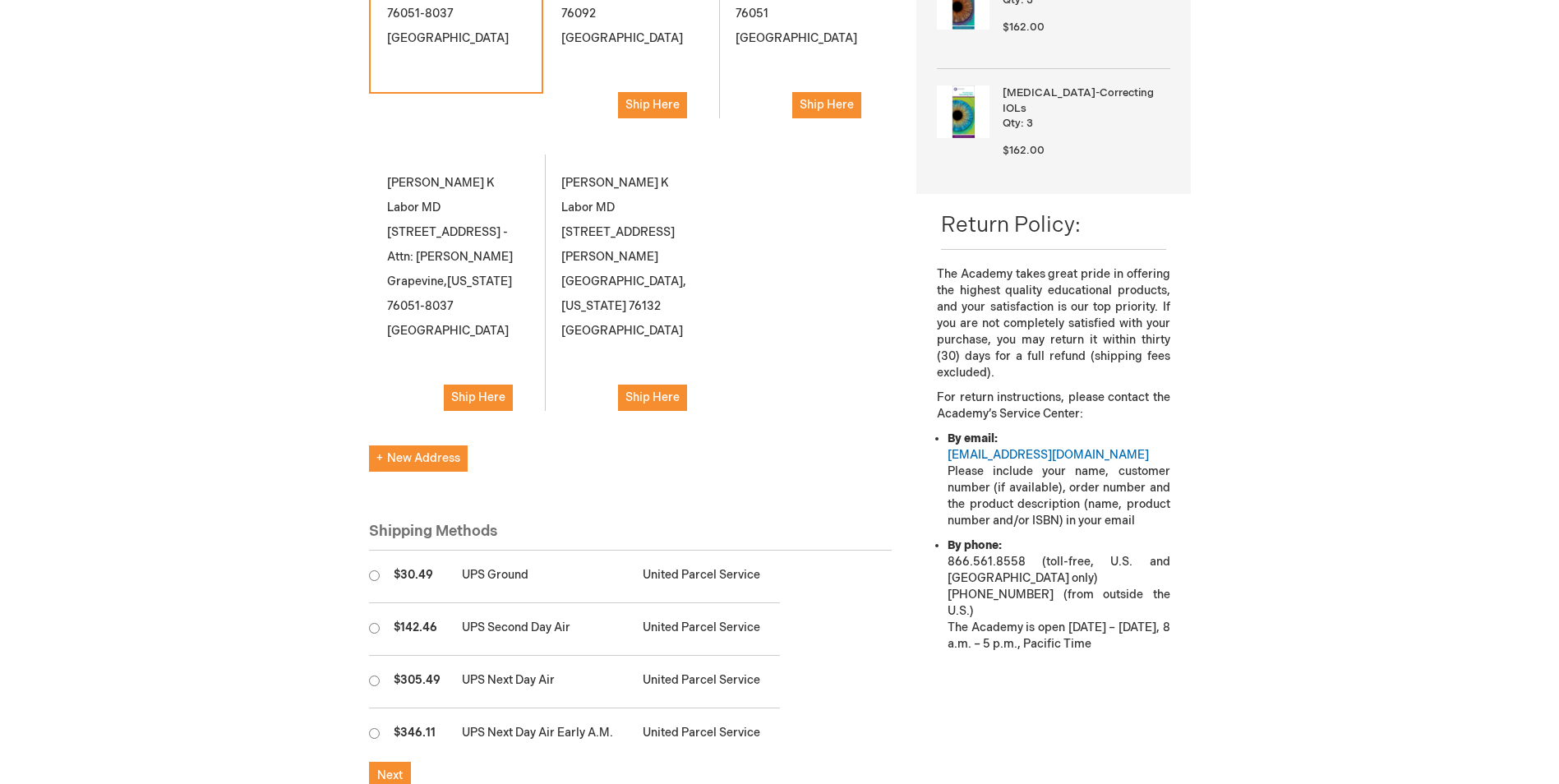
scroll to position [391, 0]
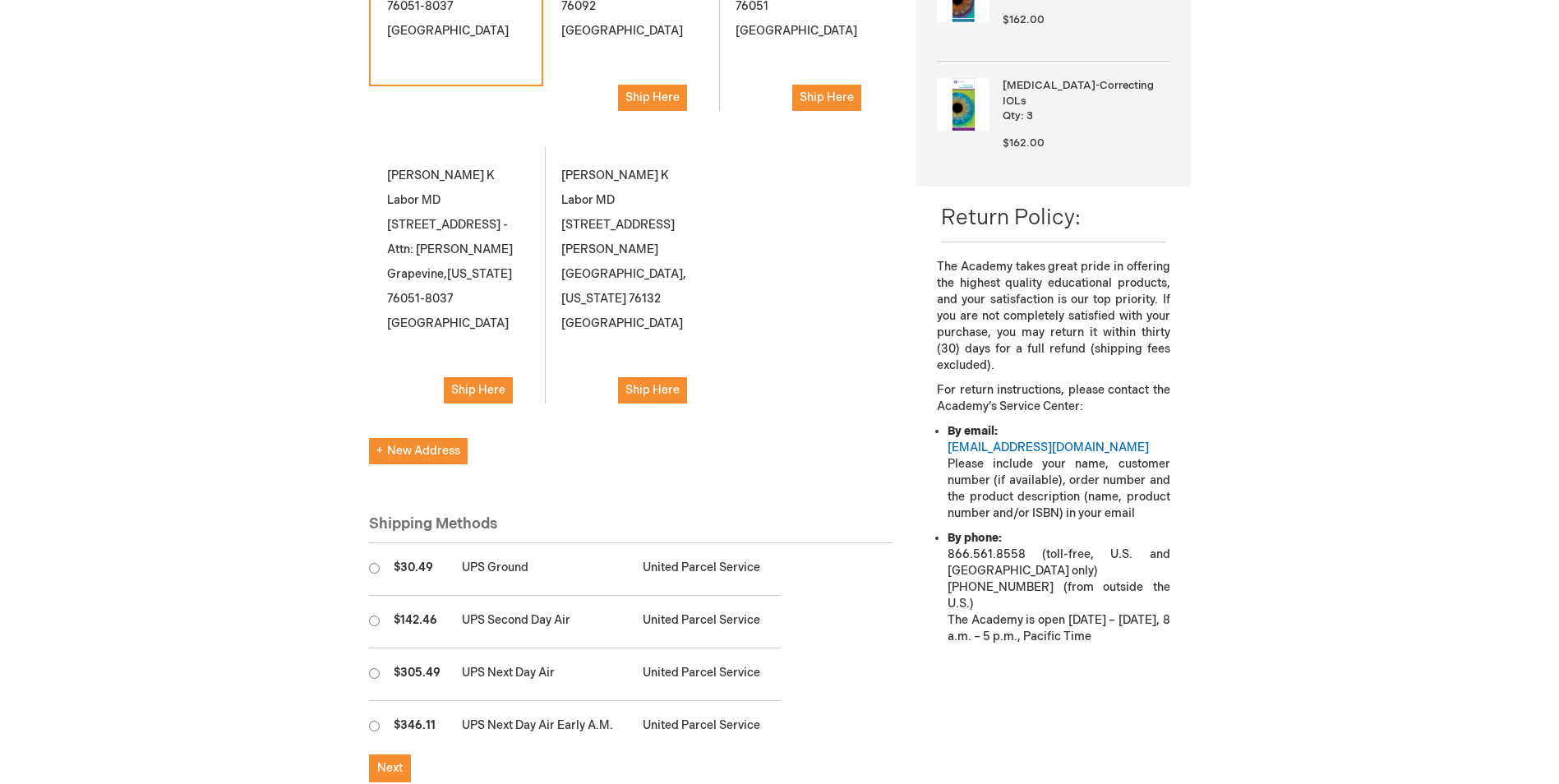
click at [376, 563] on input "radio" at bounding box center [374, 568] width 11 height 11
radio input "true"
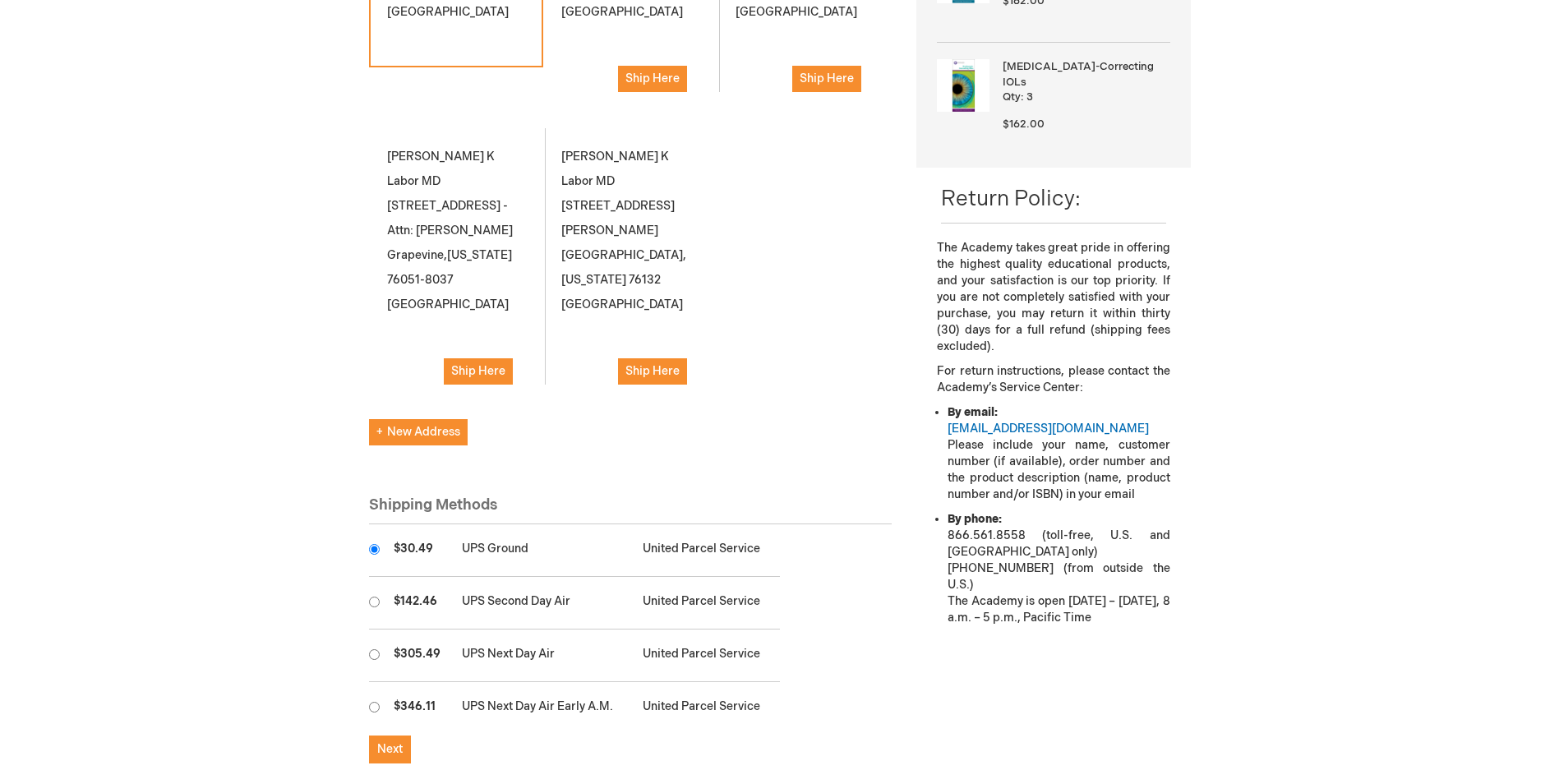
scroll to position [493, 0]
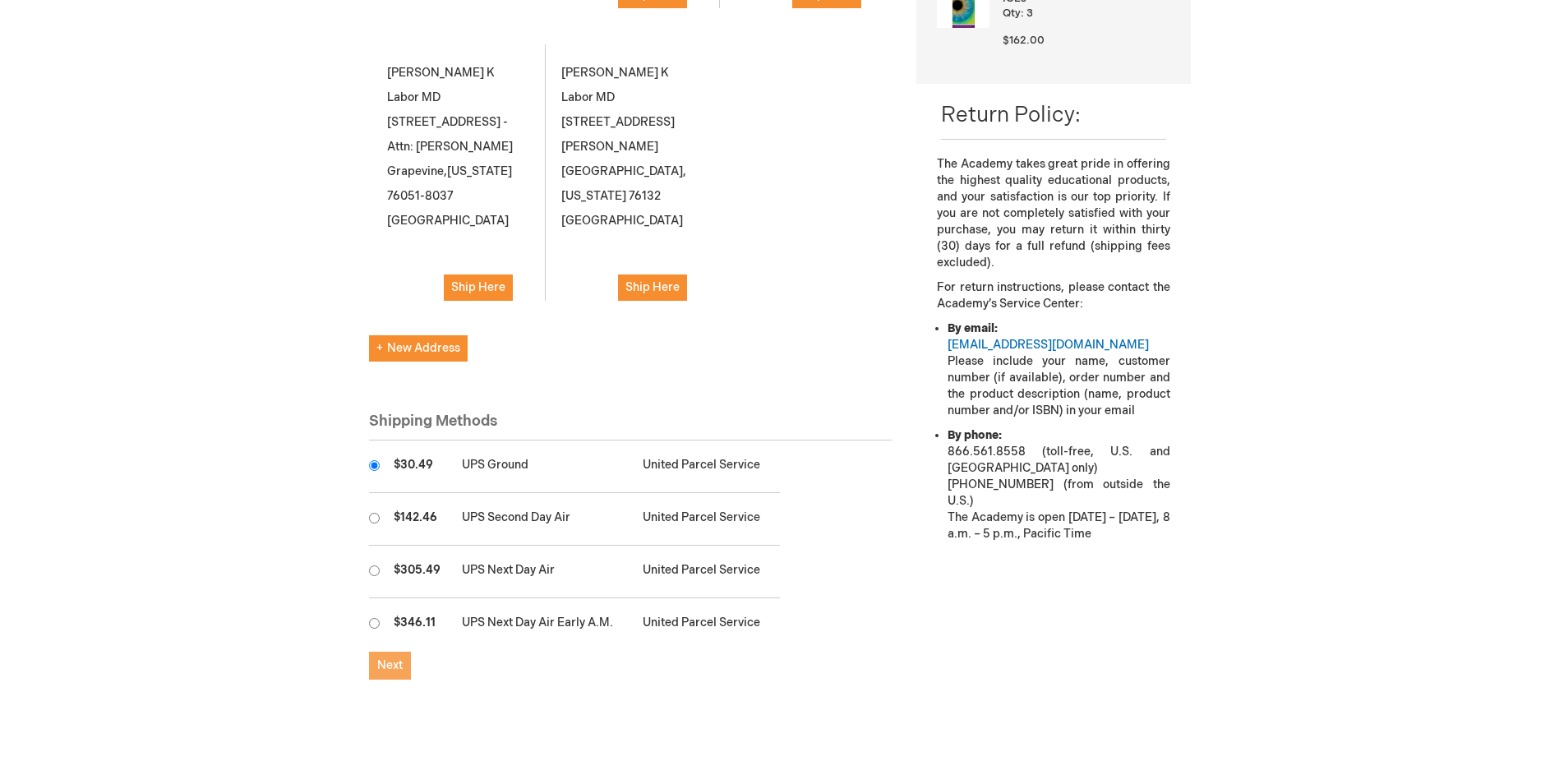
click at [395, 658] on span "Next" at bounding box center [390, 665] width 26 height 14
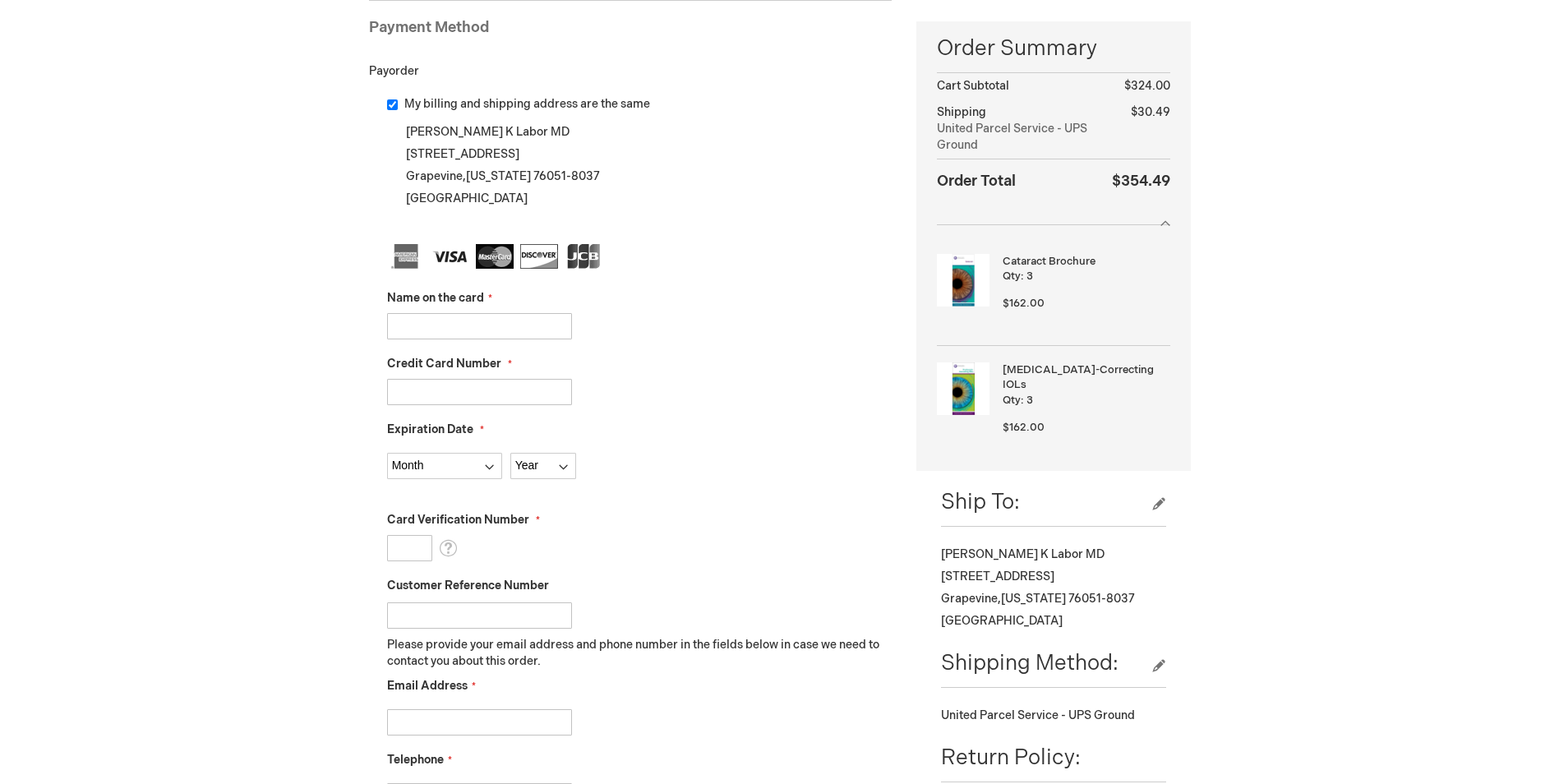
scroll to position [165, 0]
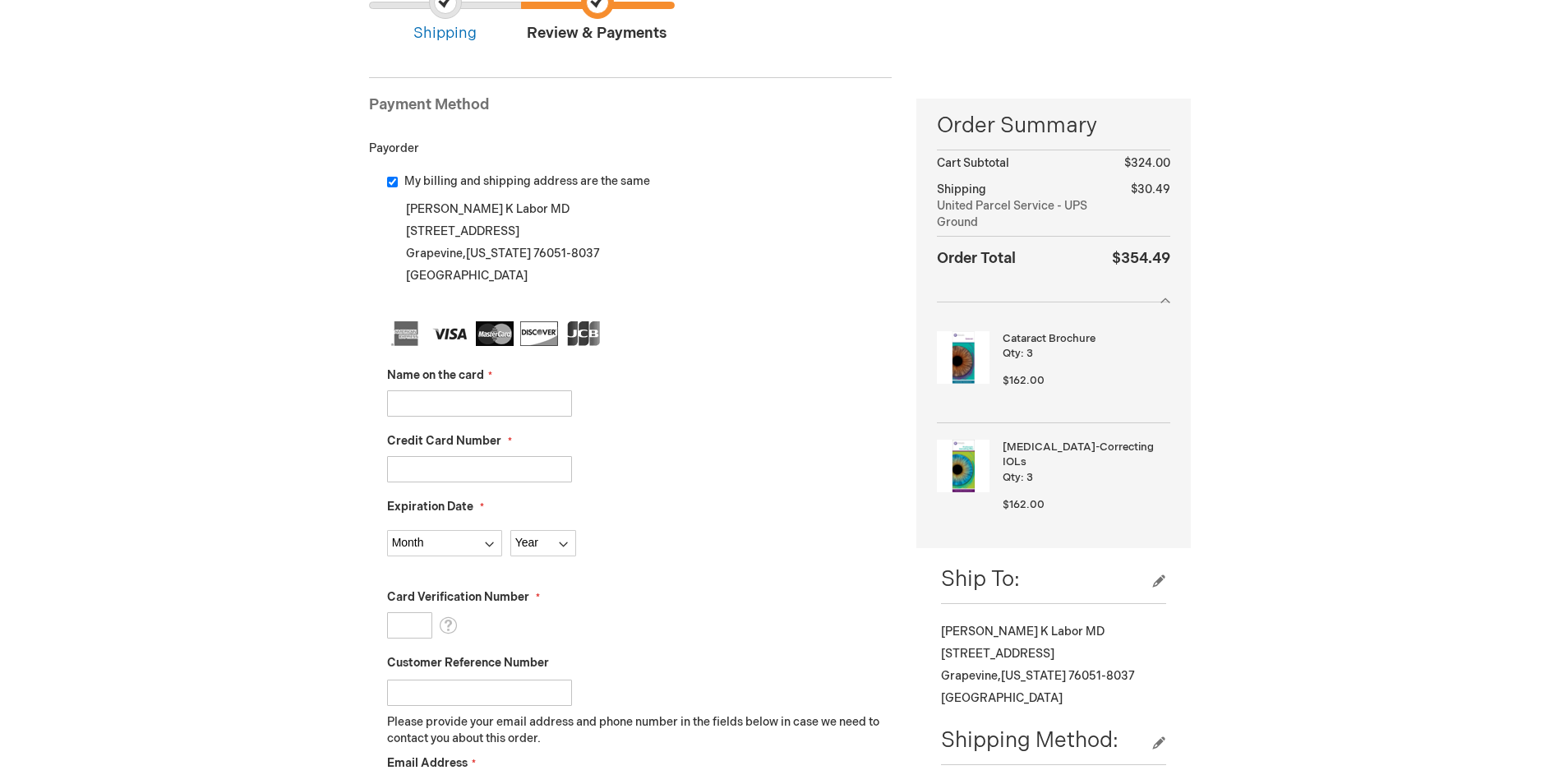
click at [411, 405] on input "Name on the card" at bounding box center [480, 404] width 185 height 26
type input "a"
type input "Andi Boren"
click at [410, 465] on input "Credit Card Number" at bounding box center [480, 469] width 185 height 26
type input "4024511007802994"
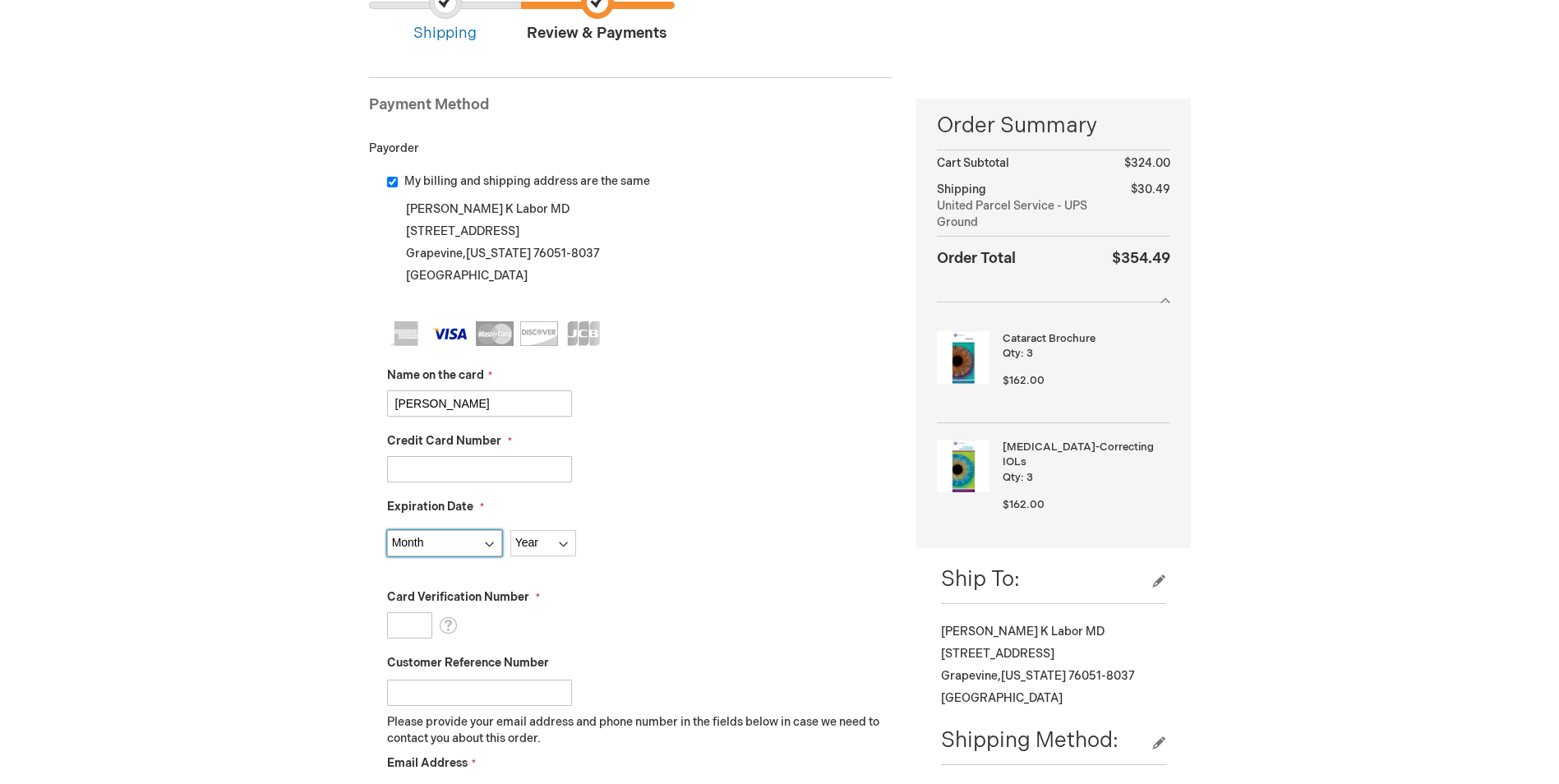
click at [489, 545] on select "Month 01 - January 02 - February 03 - March 04 - April 05 - May 06 - June 07 - …" at bounding box center [445, 543] width 115 height 26
select select "6"
click at [387, 530] on select "Month 01 - January 02 - February 03 - March 04 - April 05 - May 06 - June 07 - …" at bounding box center [445, 543] width 115 height 26
click at [564, 545] on select "Year 2025 2026 2027 2028 2029 2030 2031 2032 2033 2034 2035" at bounding box center [543, 543] width 66 height 26
select select "2030"
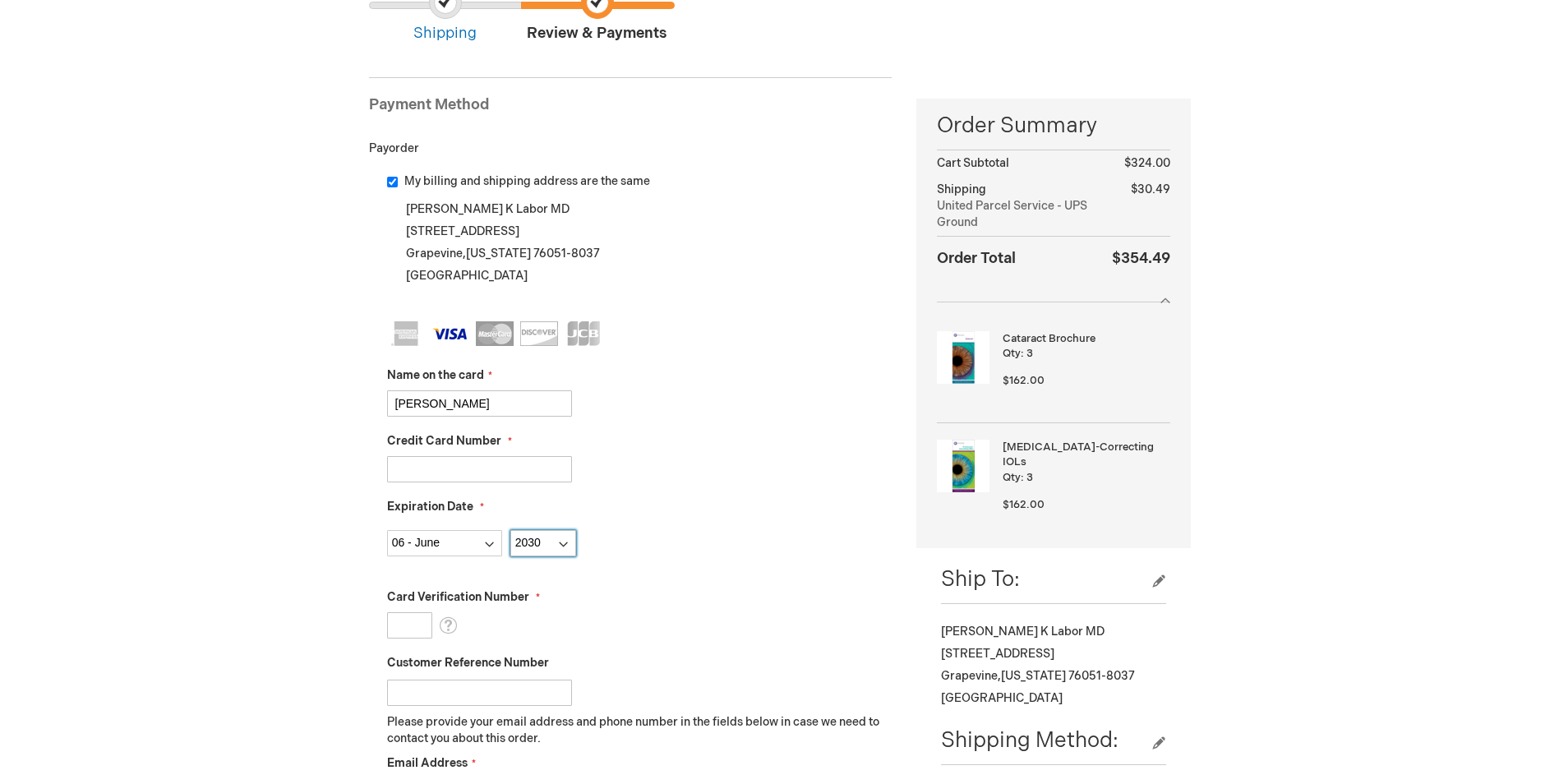
click at [511, 530] on select "Year 2025 2026 2027 2028 2029 2030 2031 2032 2033 2034 2035" at bounding box center [543, 543] width 66 height 26
click at [404, 631] on input "Card Verification Number" at bounding box center [409, 626] width 45 height 26
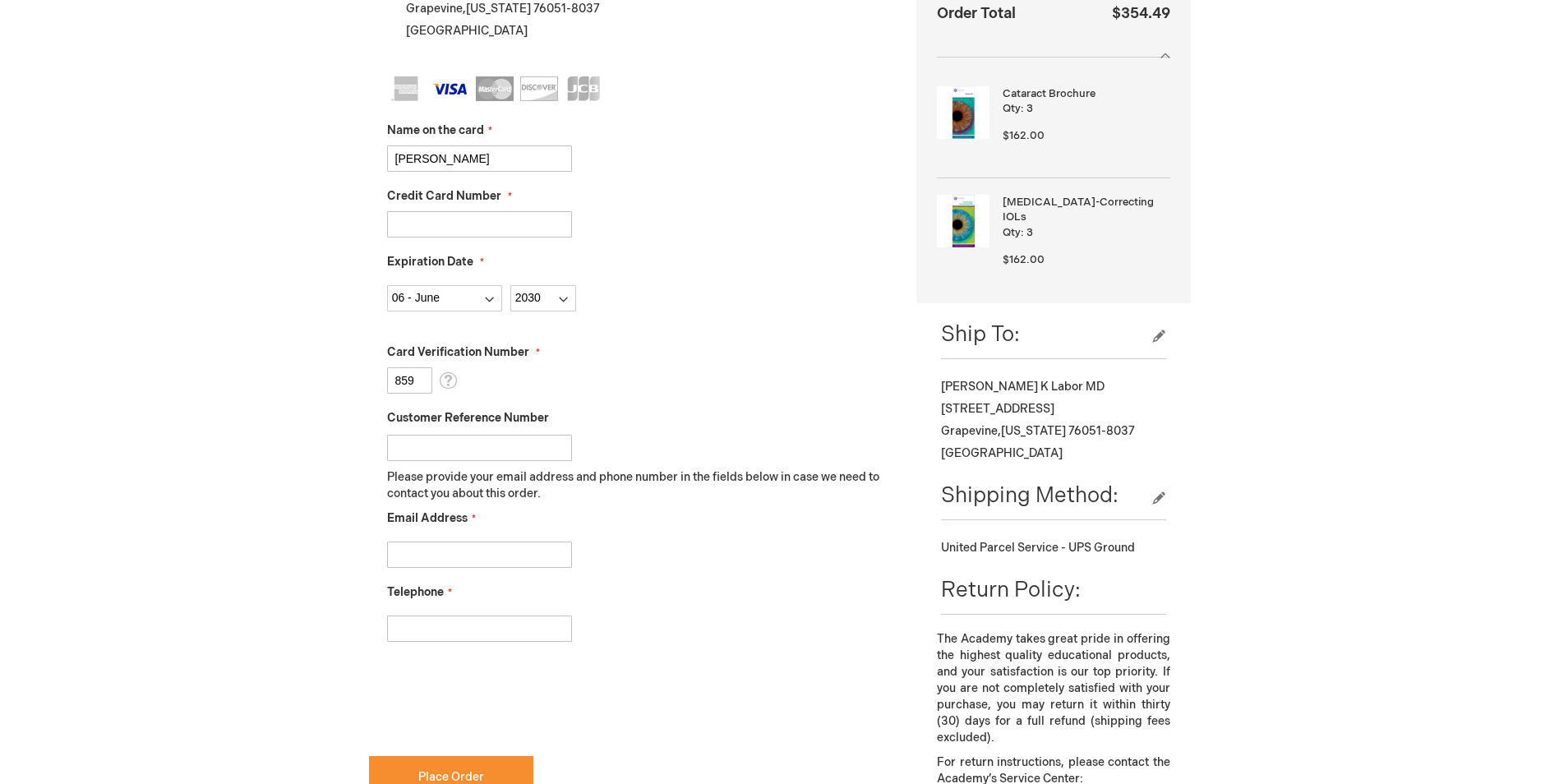
scroll to position [411, 0]
type input "859"
click at [406, 554] on input "Email Address" at bounding box center [480, 553] width 185 height 26
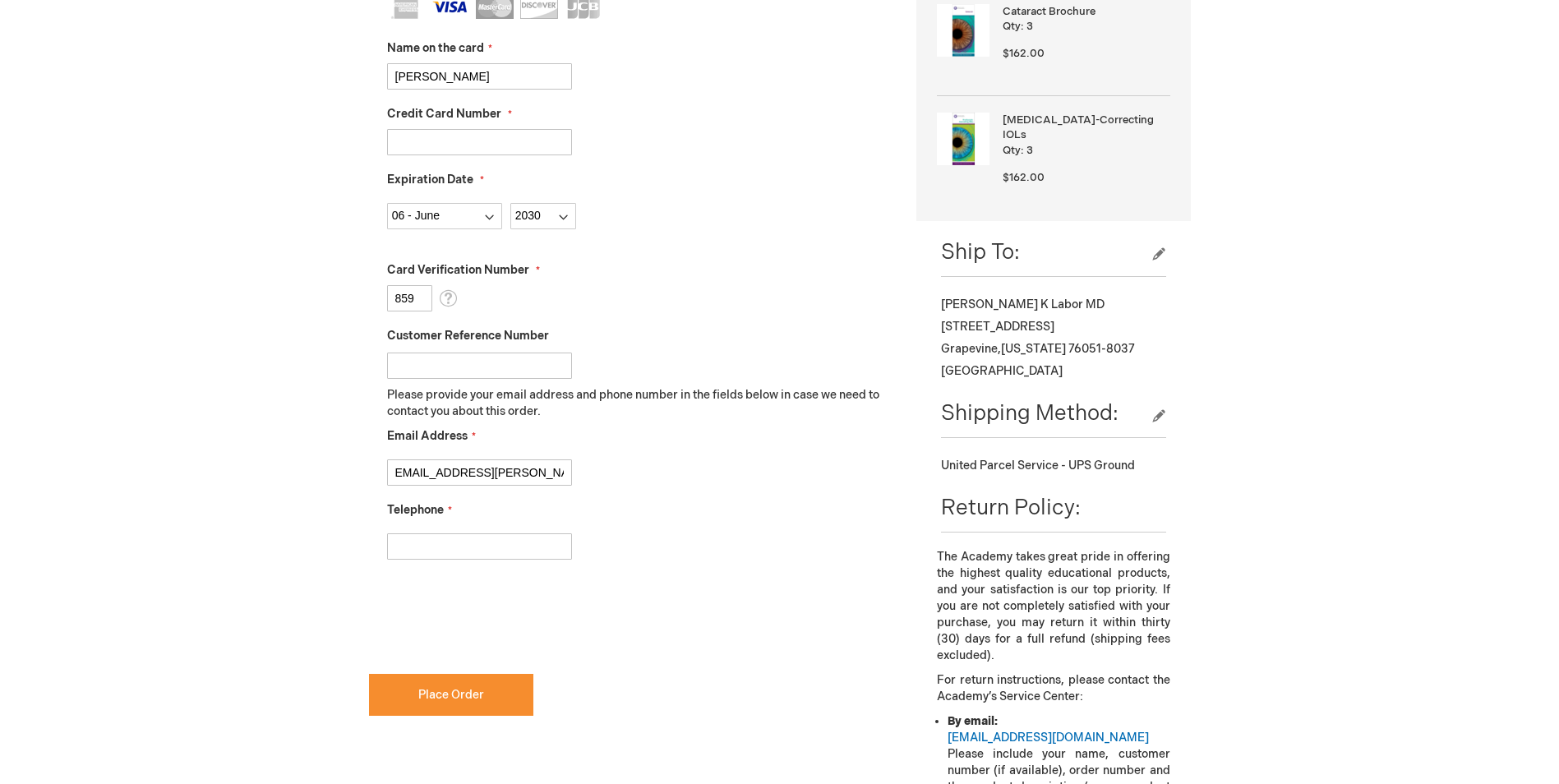
scroll to position [493, 0]
type input "andi.boren@surgerypartners.com"
click at [436, 545] on input "Telephone" at bounding box center [480, 545] width 185 height 26
type input "8174102030"
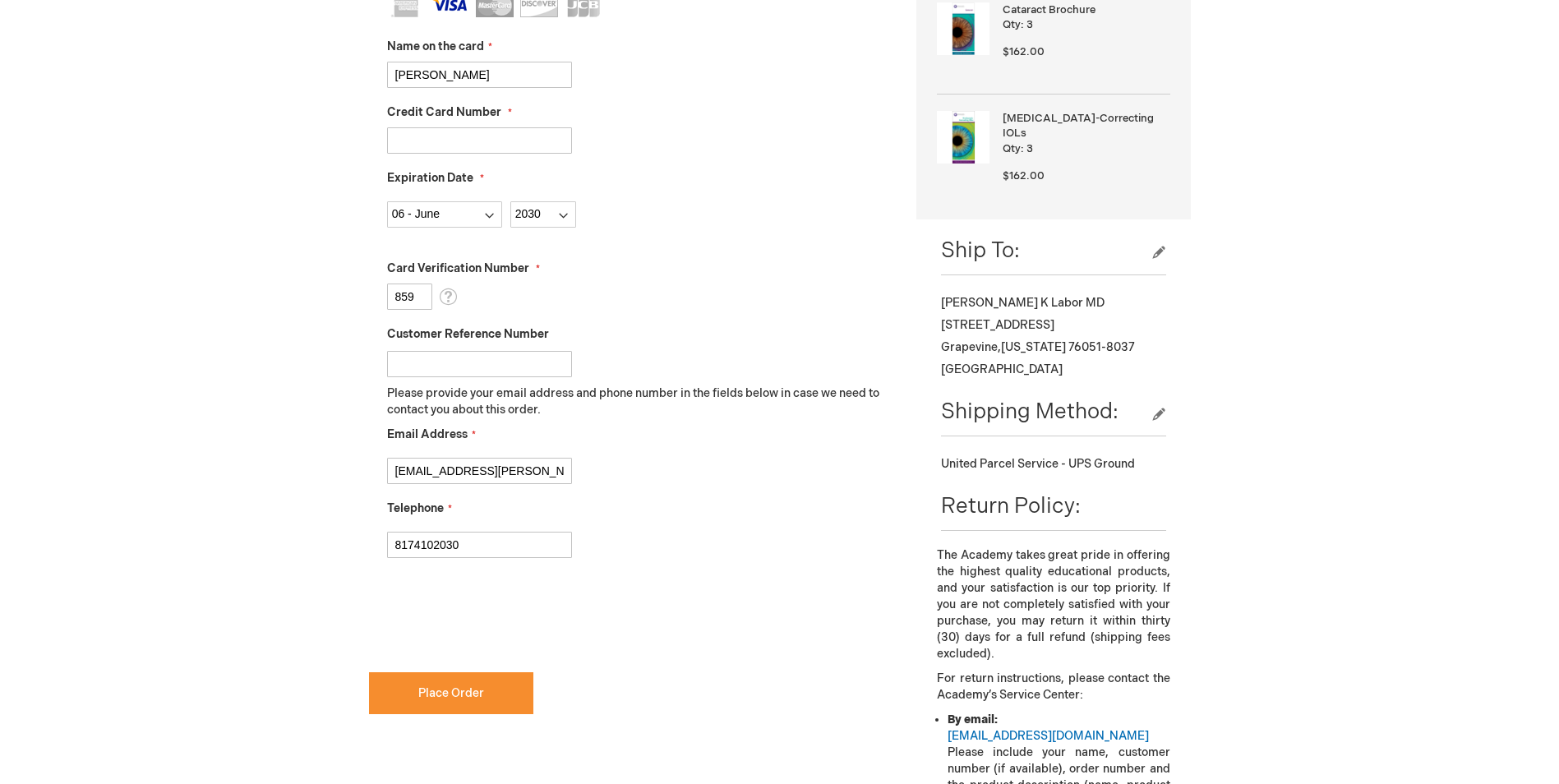
checkbox input "true"
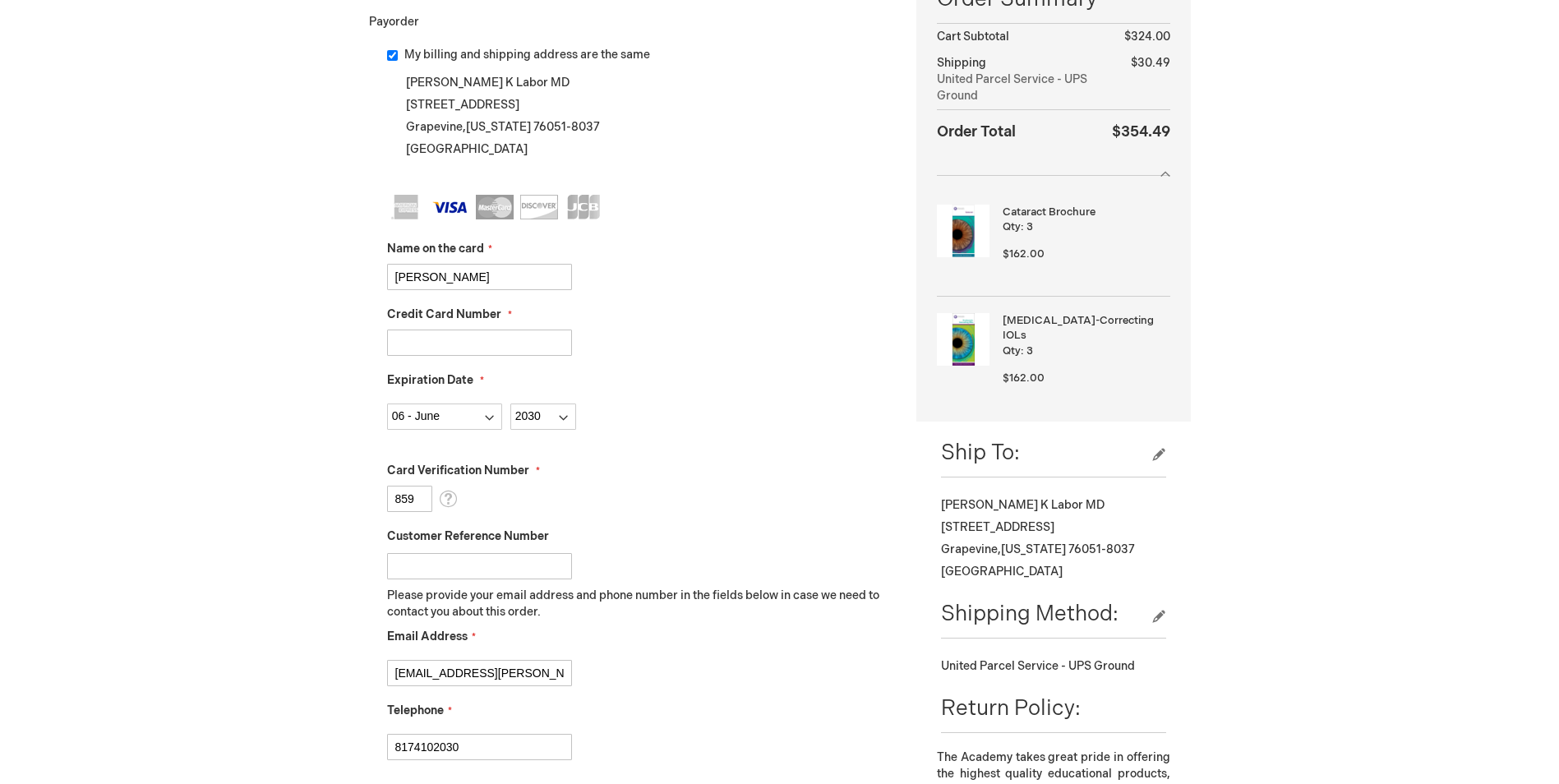
scroll to position [657, 0]
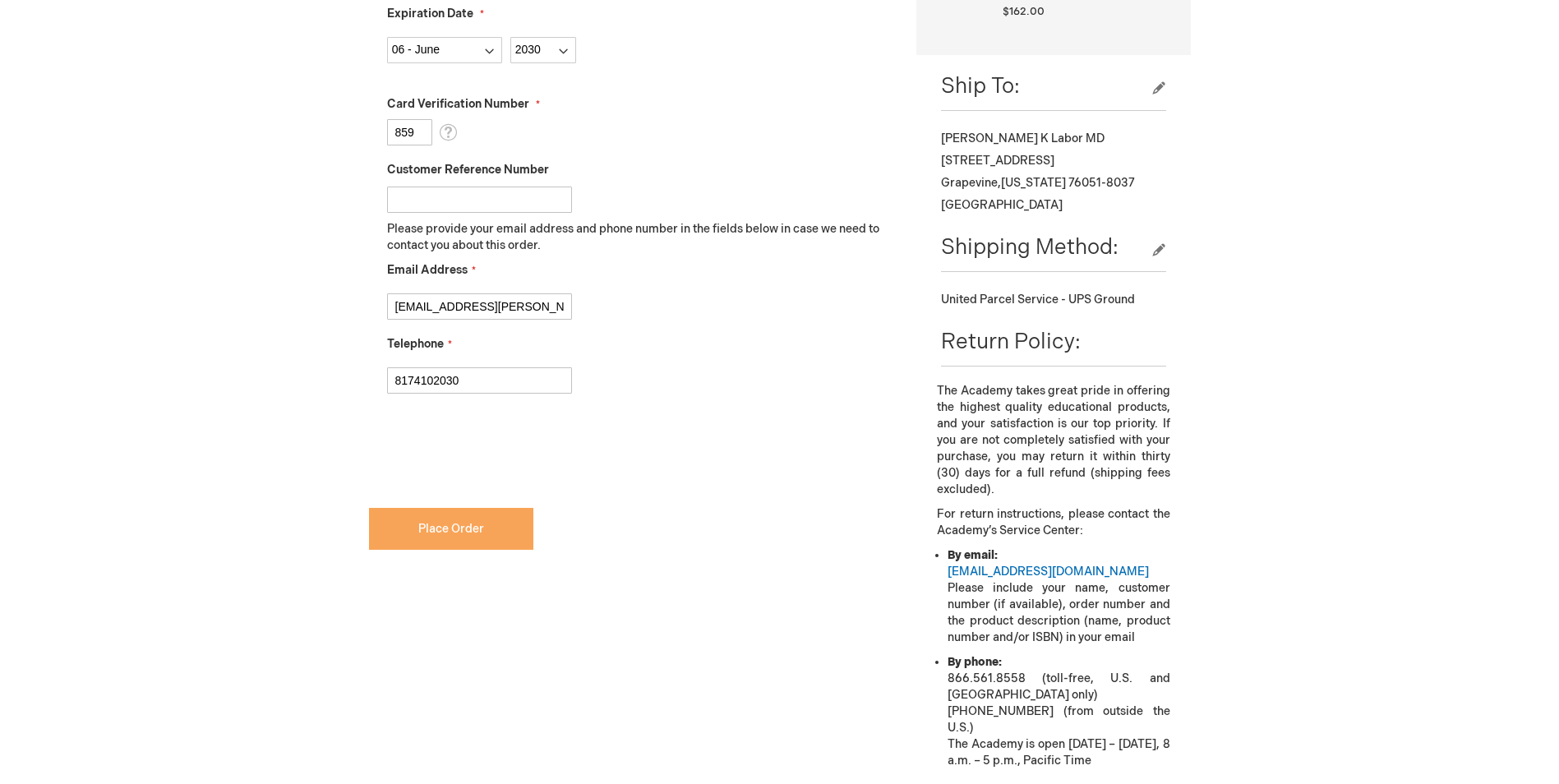
click at [481, 524] on span "Place Order" at bounding box center [451, 529] width 66 height 14
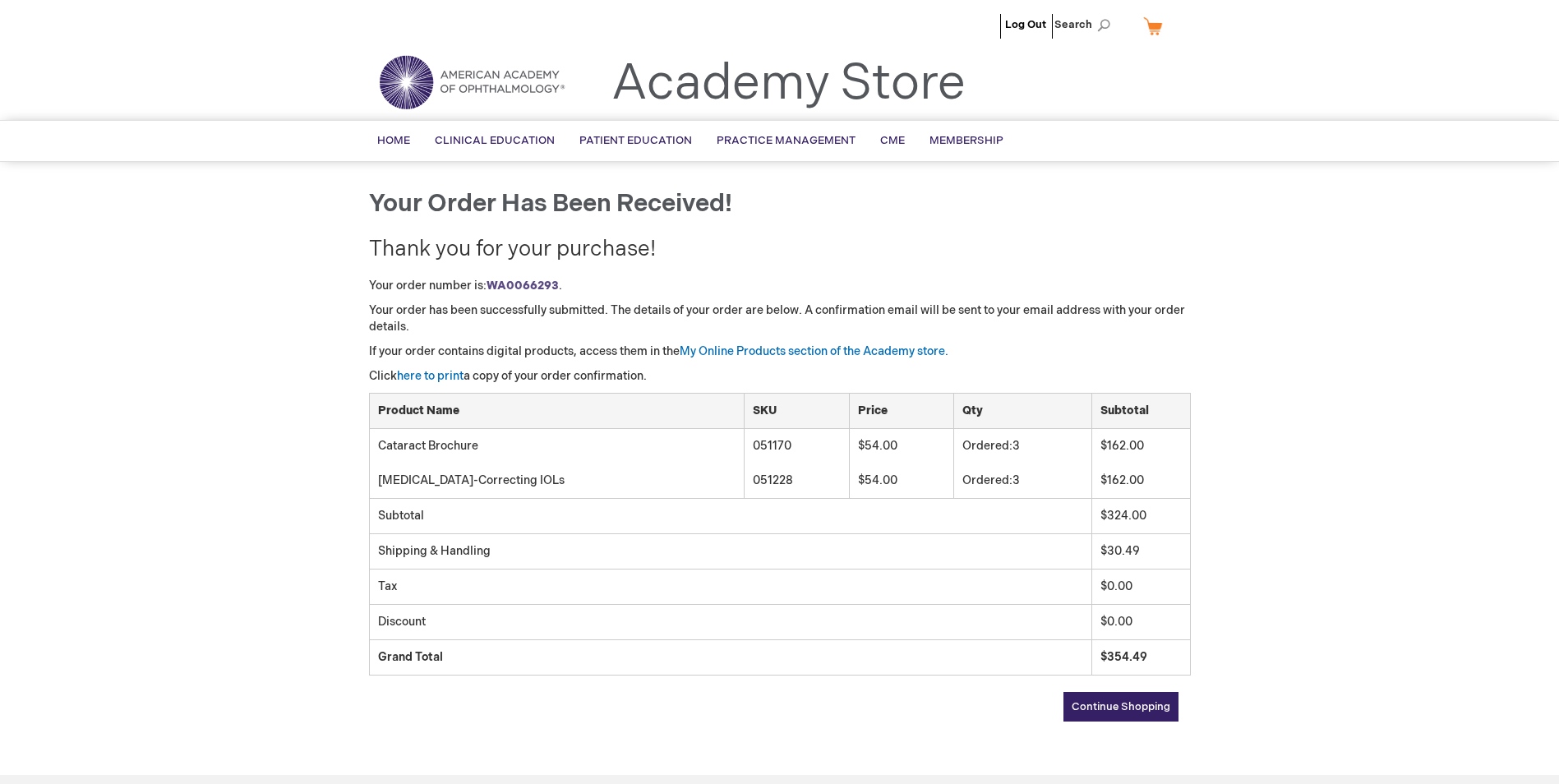
click at [1125, 694] on link "Continue Shopping" at bounding box center [1121, 707] width 115 height 30
